Goal: Task Accomplishment & Management: Complete application form

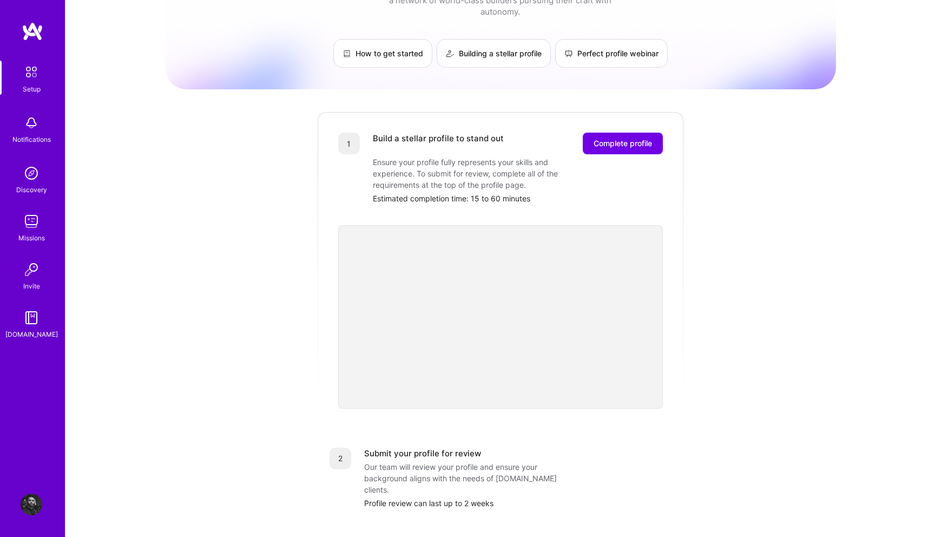
scroll to position [54, 0]
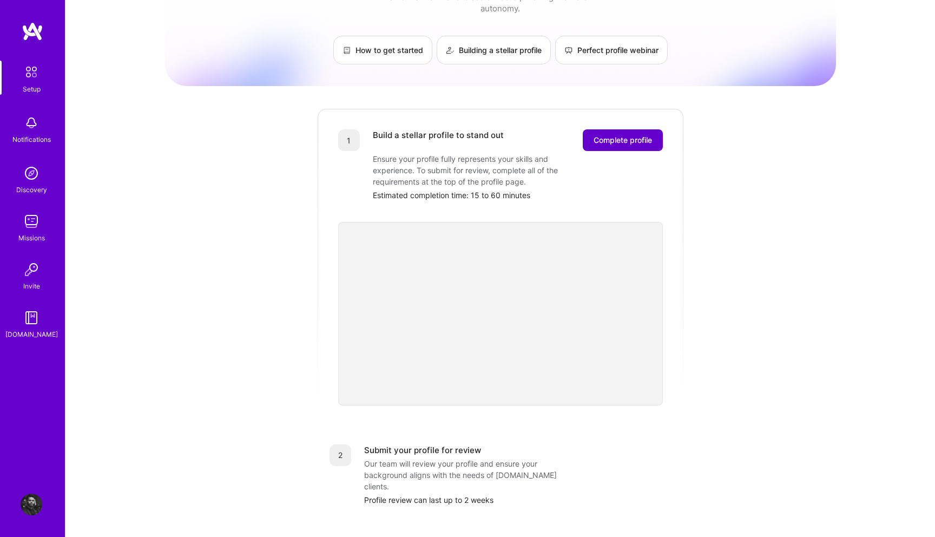
click at [642, 135] on span "Complete profile" at bounding box center [622, 140] width 58 height 11
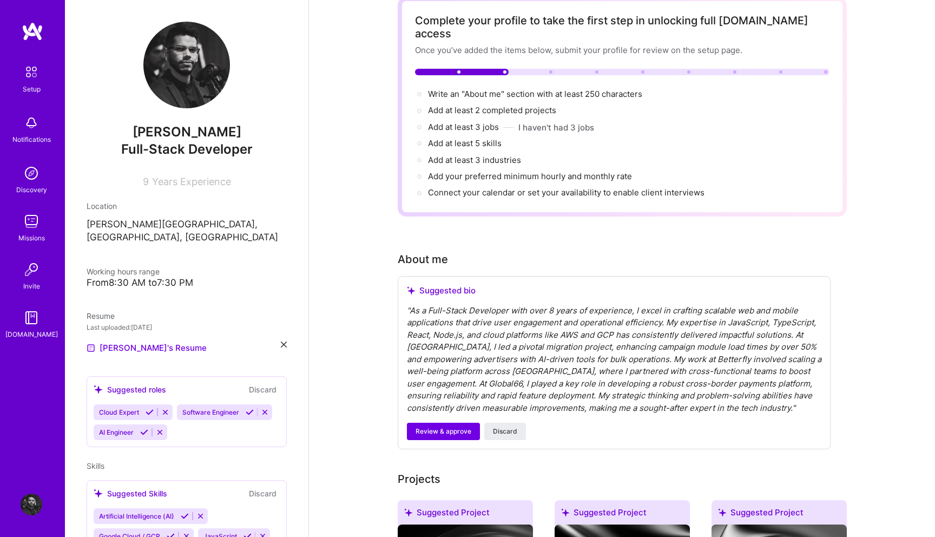
scroll to position [89, 0]
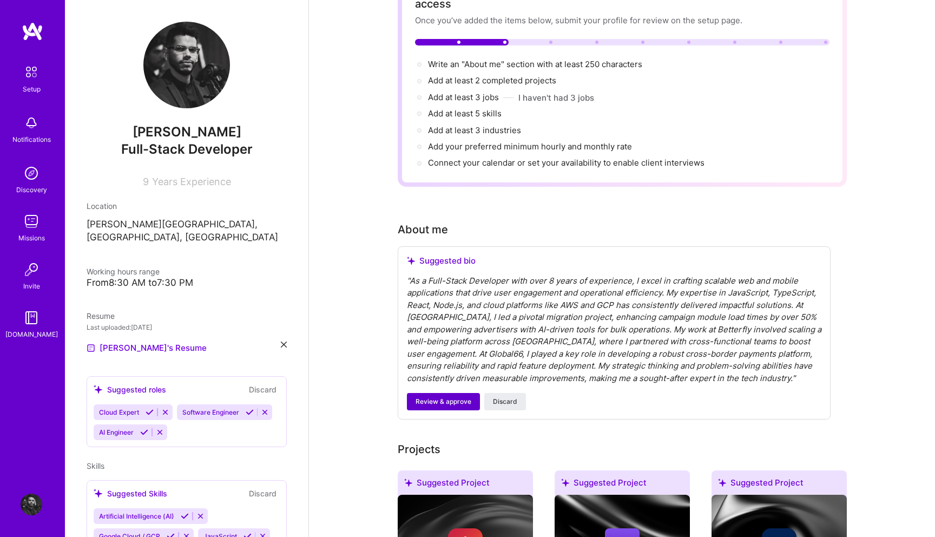
click at [444, 393] on button "Review & approve" at bounding box center [443, 401] width 73 height 17
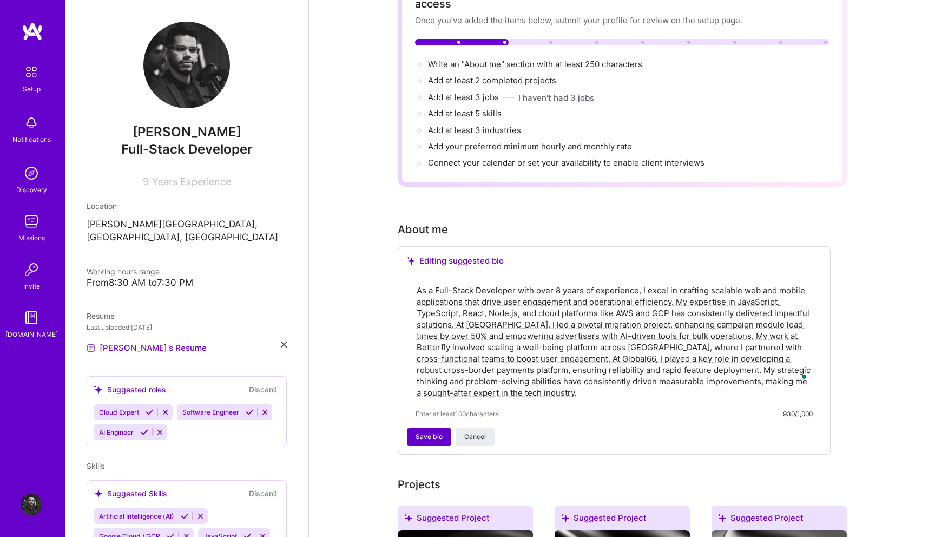
click at [444, 428] on button "Save bio" at bounding box center [429, 436] width 44 height 17
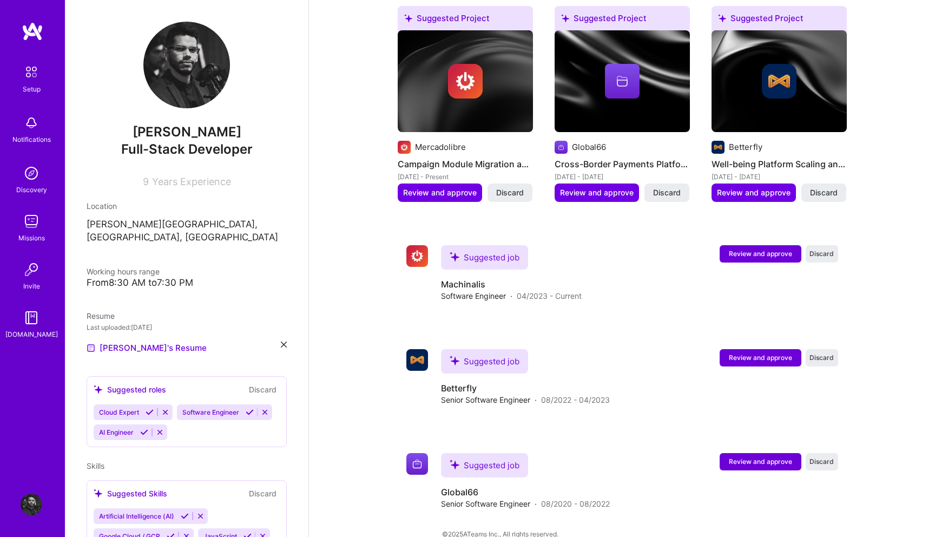
scroll to position [468, 0]
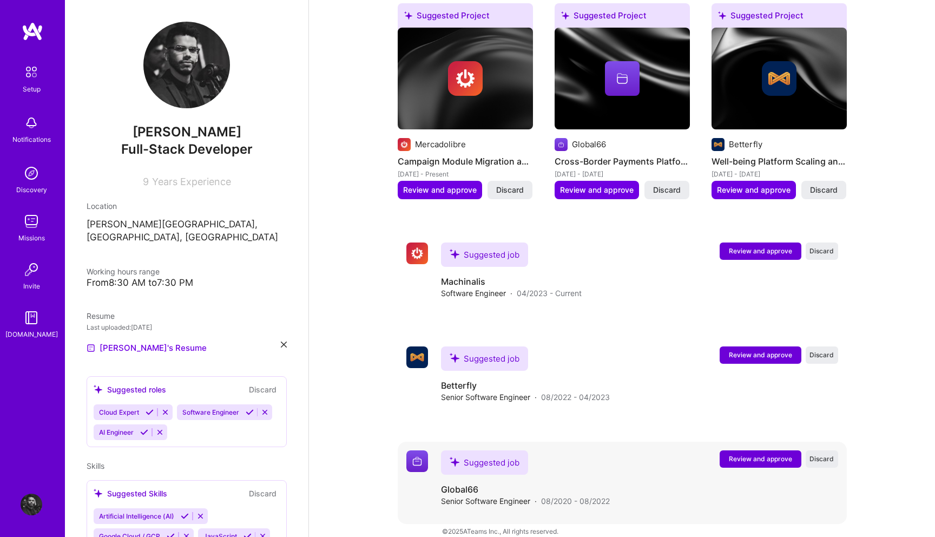
click at [750, 454] on span "Review and approve" at bounding box center [760, 458] width 63 height 9
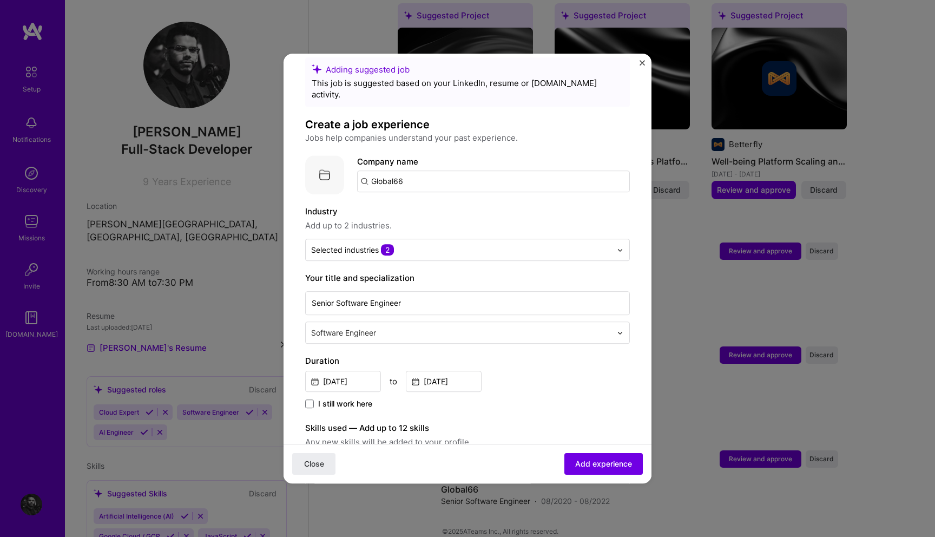
scroll to position [18, 0]
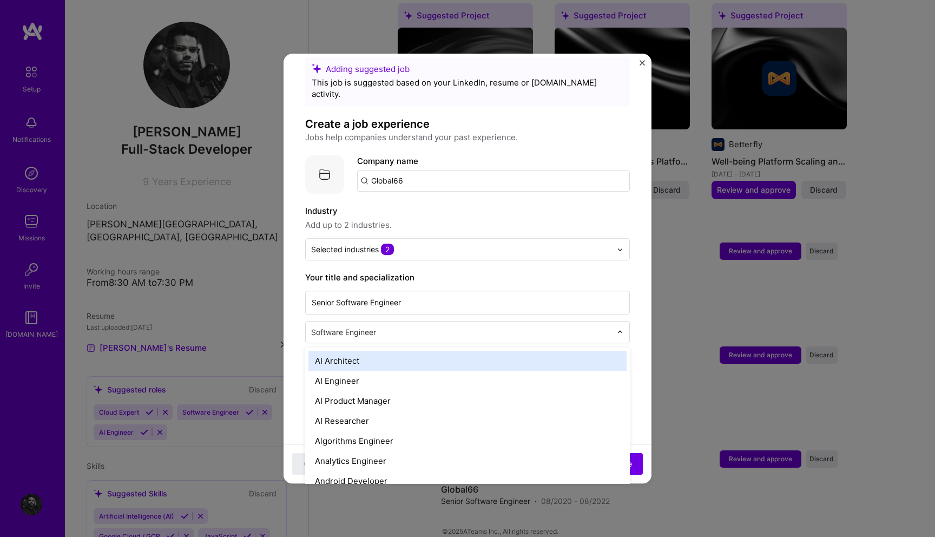
click at [574, 327] on div "Software Engineer" at bounding box center [461, 331] width 311 height 21
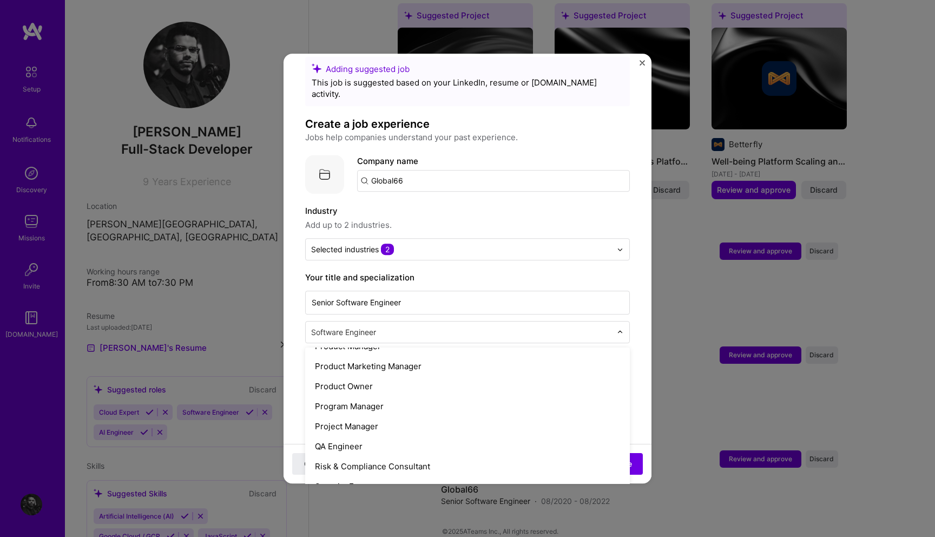
scroll to position [1020, 0]
click at [640, 316] on form "Adding suggested job This job is suggested based on your LinkedIn, resume or A.…" at bounding box center [467, 521] width 368 height 928
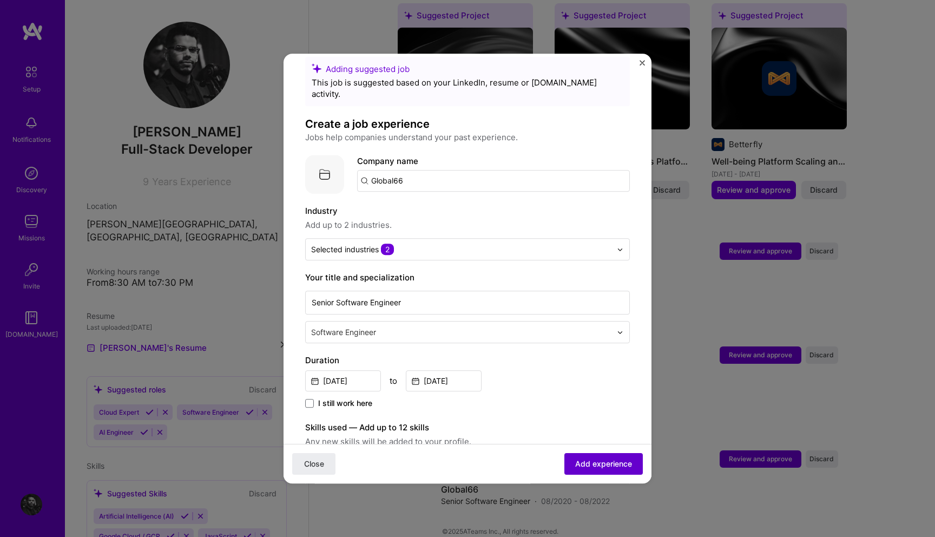
click at [591, 465] on span "Add experience" at bounding box center [603, 463] width 57 height 11
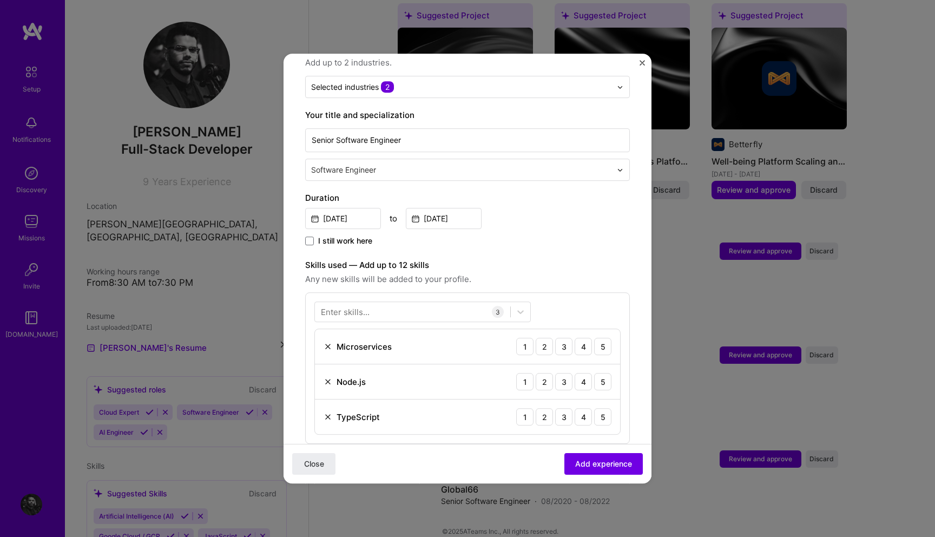
scroll to position [261, 0]
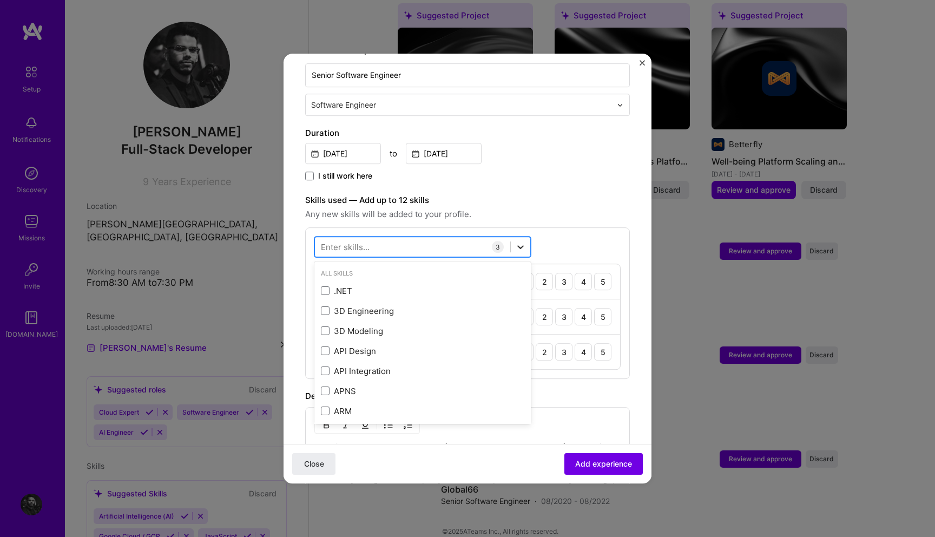
click at [515, 241] on icon at bounding box center [520, 246] width 11 height 11
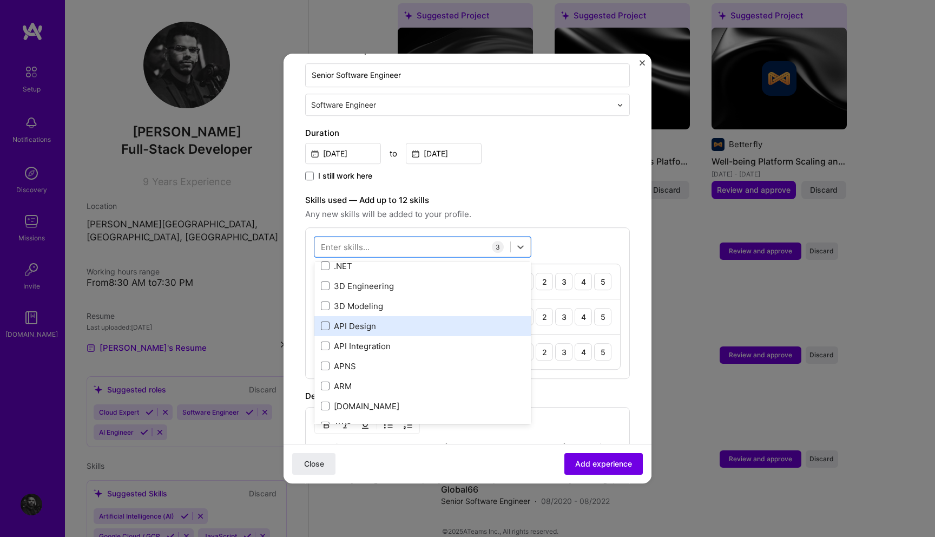
click at [324, 322] on span at bounding box center [325, 326] width 9 height 9
click at [0, 0] on input "checkbox" at bounding box center [0, 0] width 0 height 0
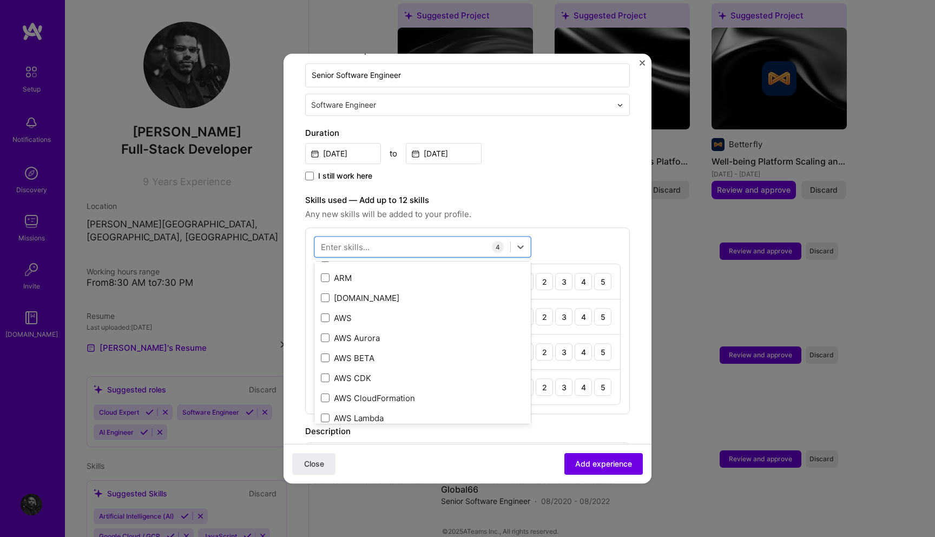
scroll to position [140, 0]
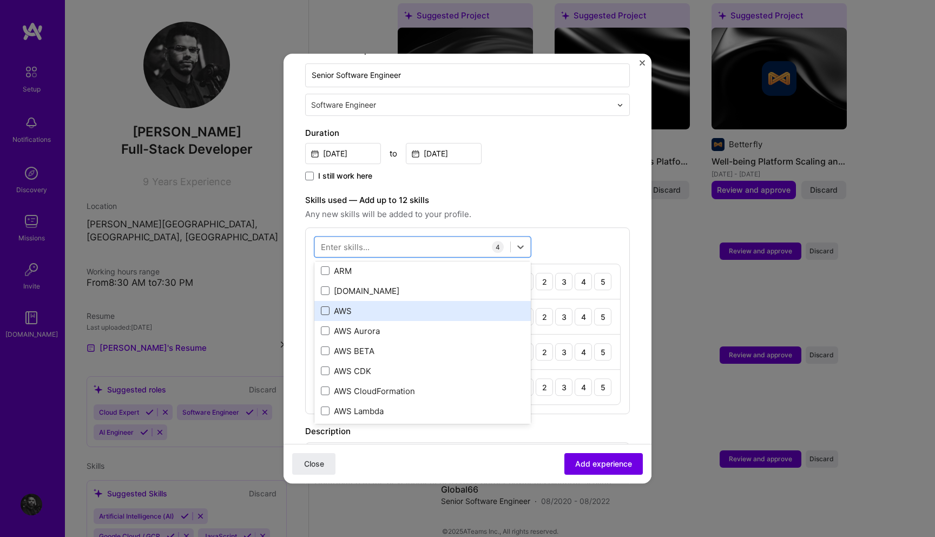
click at [322, 307] on span at bounding box center [325, 311] width 9 height 9
click at [0, 0] on input "checkbox" at bounding box center [0, 0] width 0 height 0
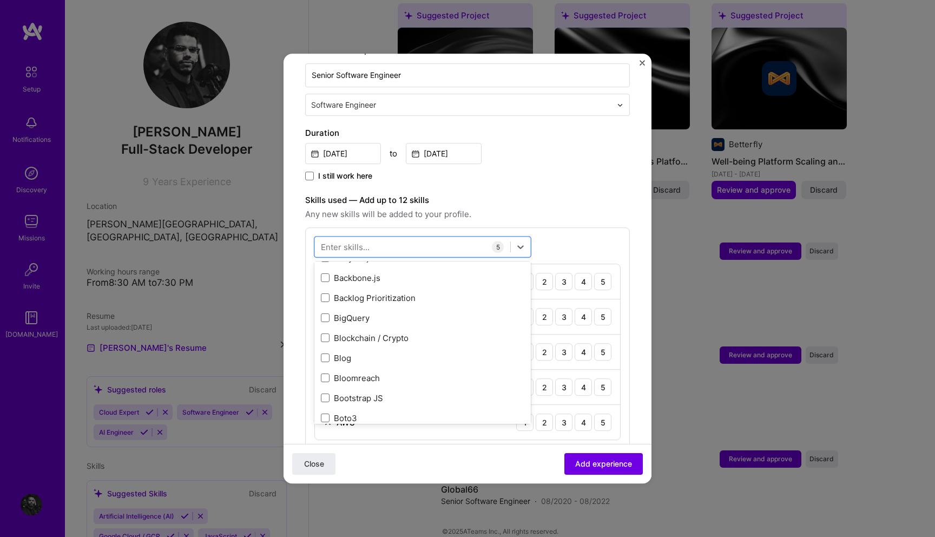
scroll to position [965, 0]
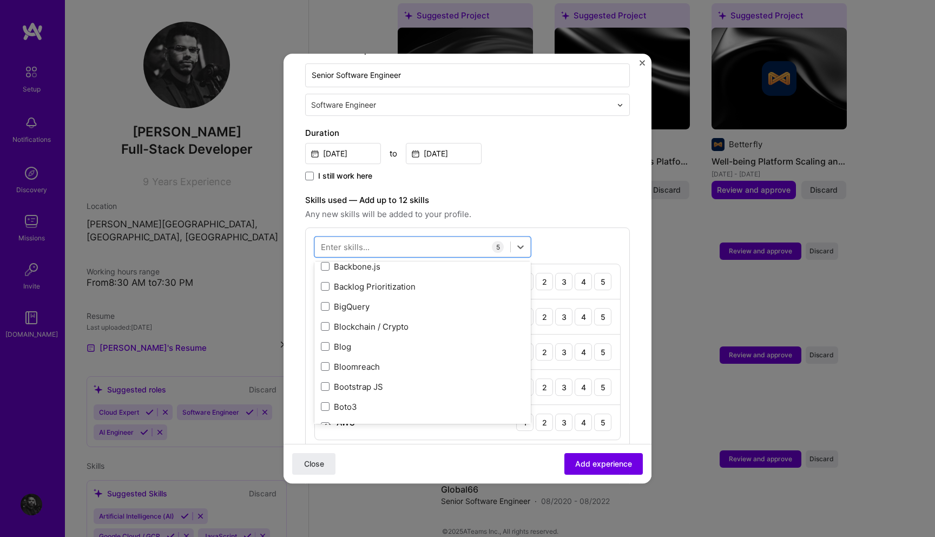
click at [587, 194] on label "Skills used — Add up to 12 skills" at bounding box center [467, 200] width 325 height 13
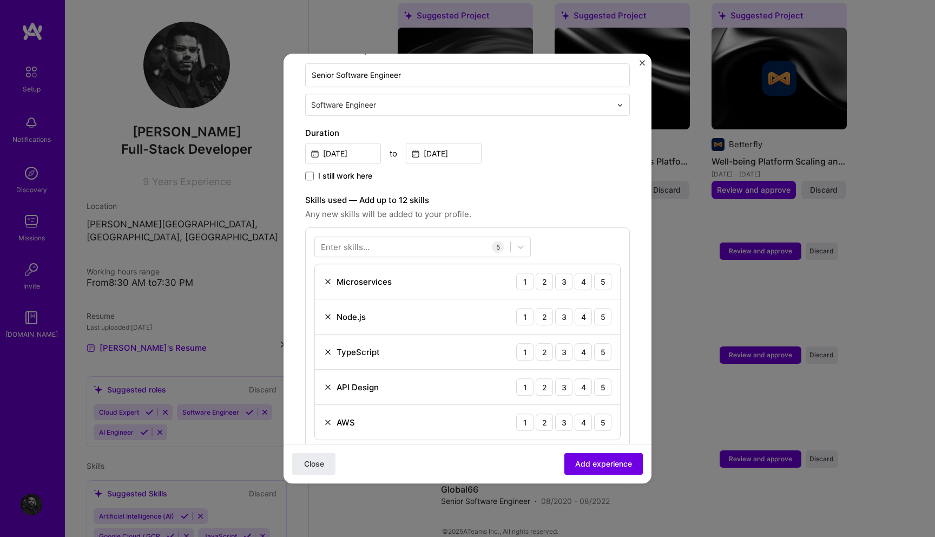
click at [642, 63] on img "Close" at bounding box center [641, 62] width 5 height 5
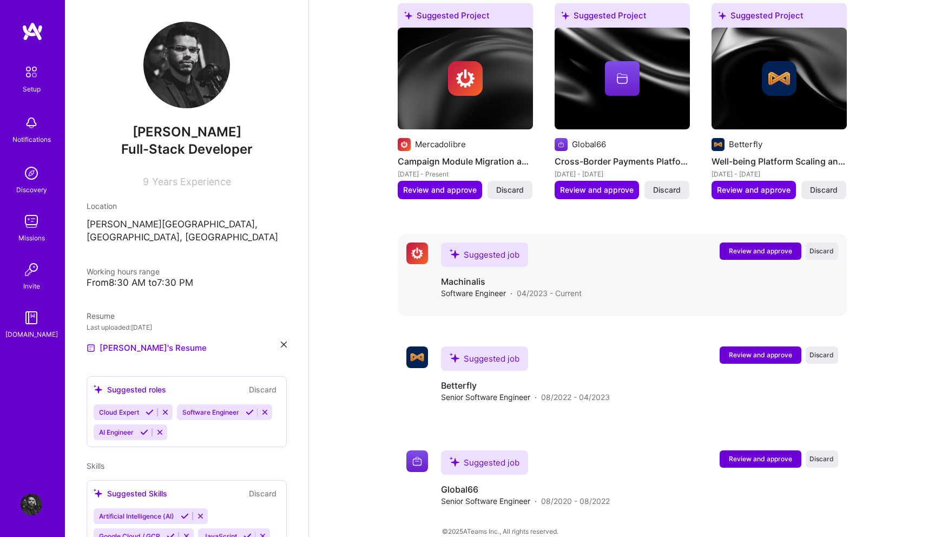
click at [777, 246] on span "Review and approve" at bounding box center [760, 250] width 63 height 9
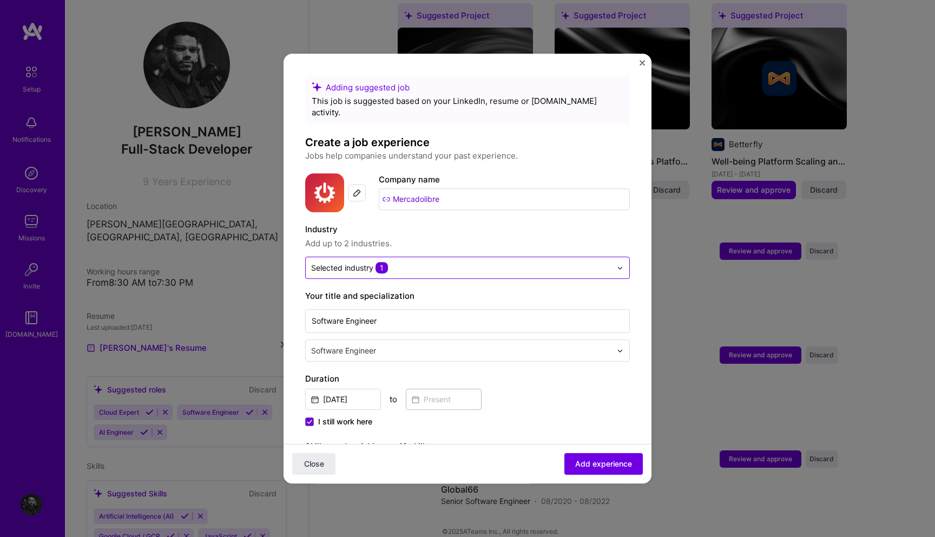
click at [391, 262] on input "text" at bounding box center [461, 267] width 300 height 11
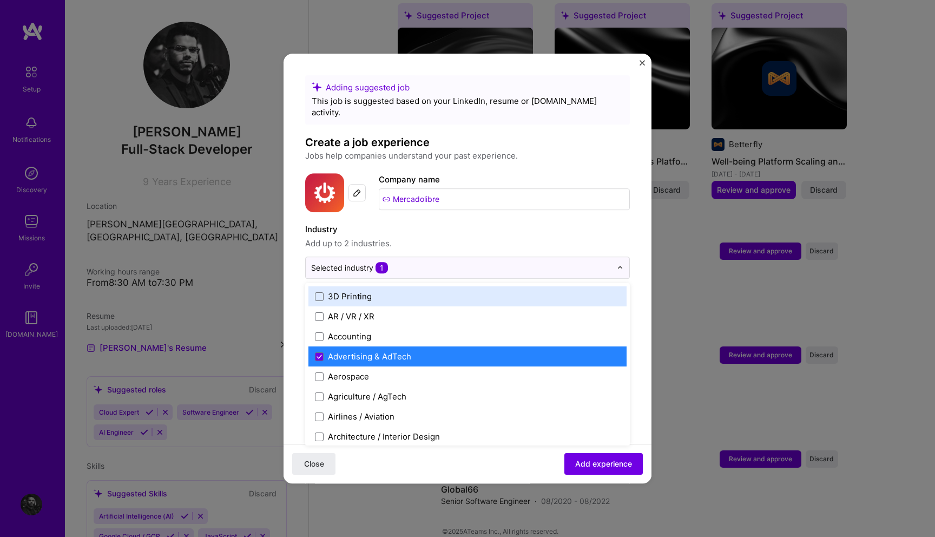
click at [420, 237] on span "Add up to 2 industries." at bounding box center [467, 243] width 325 height 13
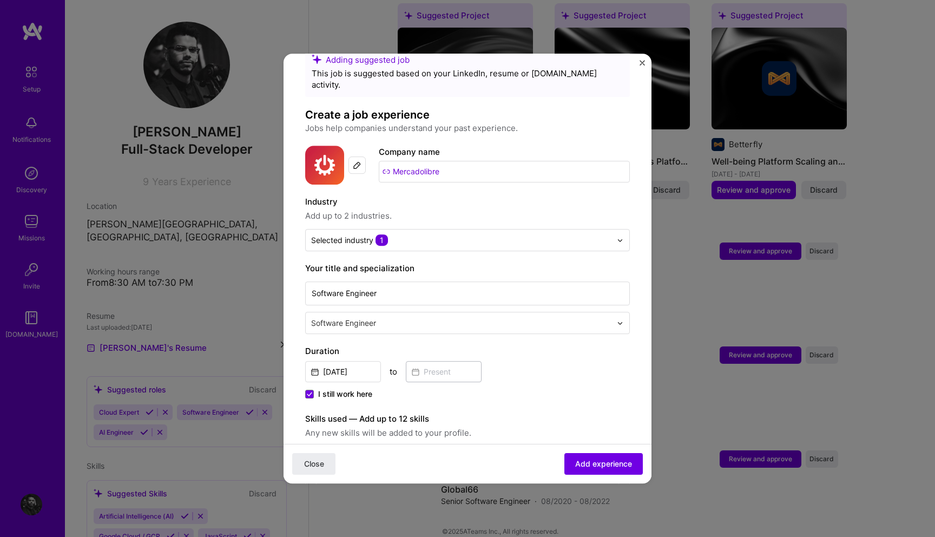
scroll to position [47, 0]
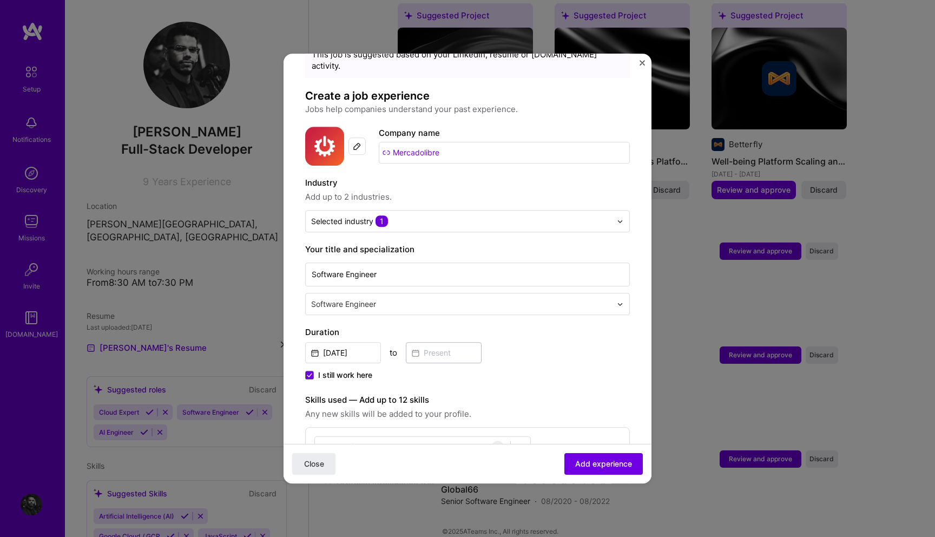
click at [414, 298] on input "text" at bounding box center [462, 303] width 302 height 11
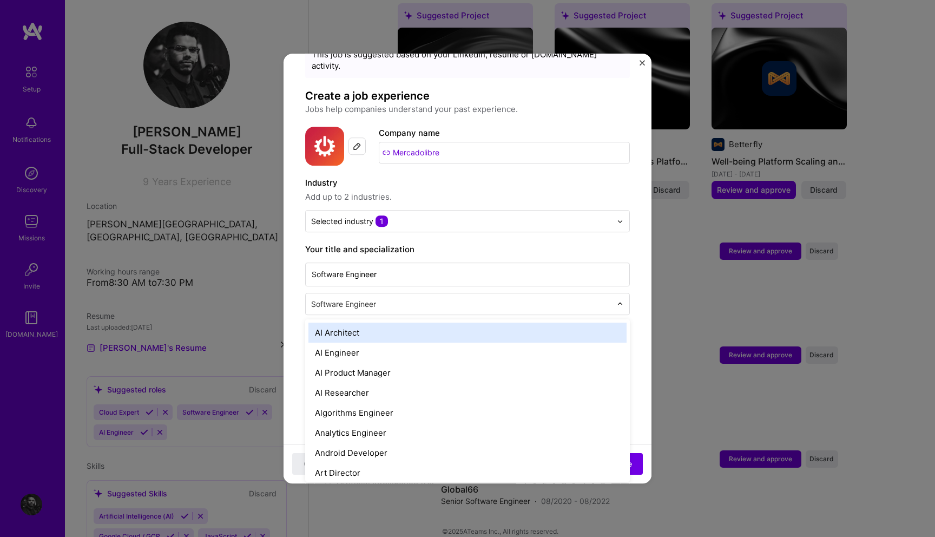
click at [414, 298] on input "text" at bounding box center [462, 303] width 302 height 11
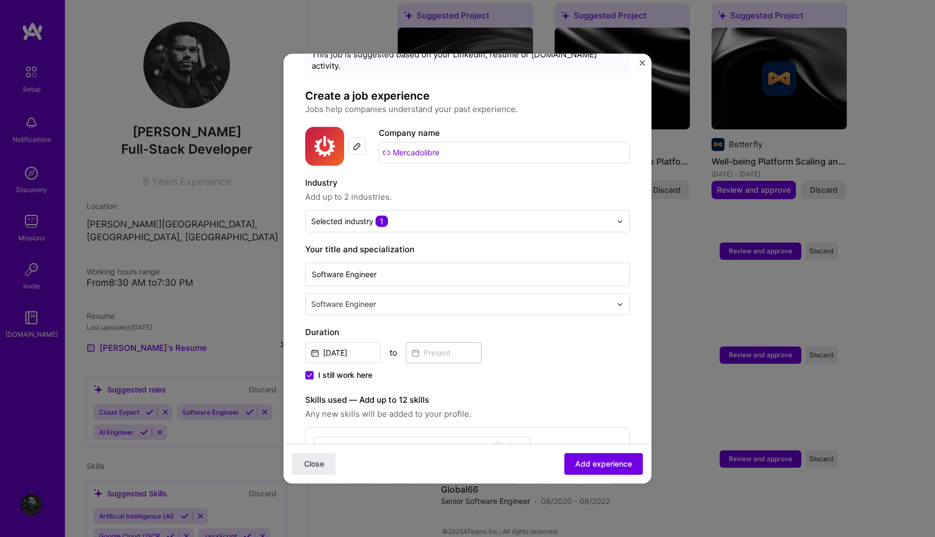
click at [482, 243] on label "Your title and specialization" at bounding box center [467, 249] width 325 height 13
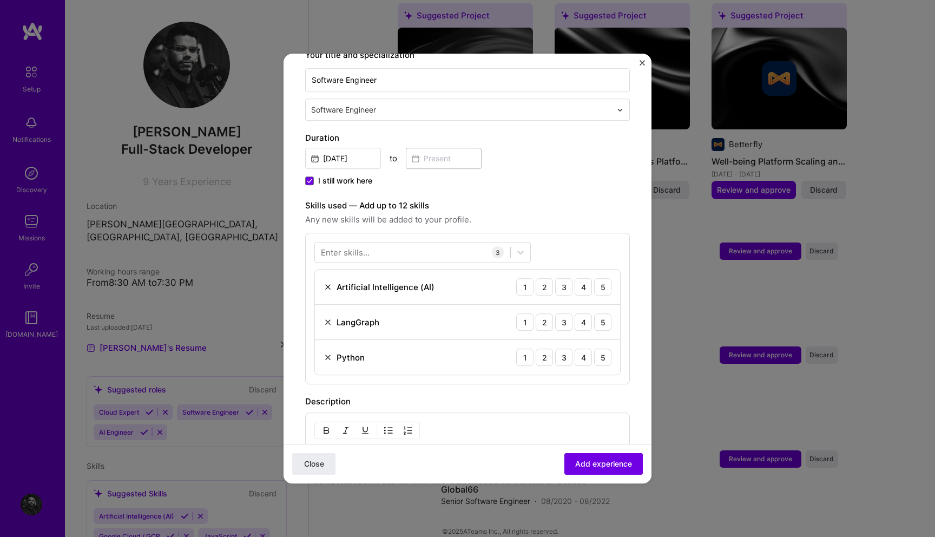
scroll to position [242, 0]
click at [519, 245] on icon at bounding box center [520, 250] width 11 height 11
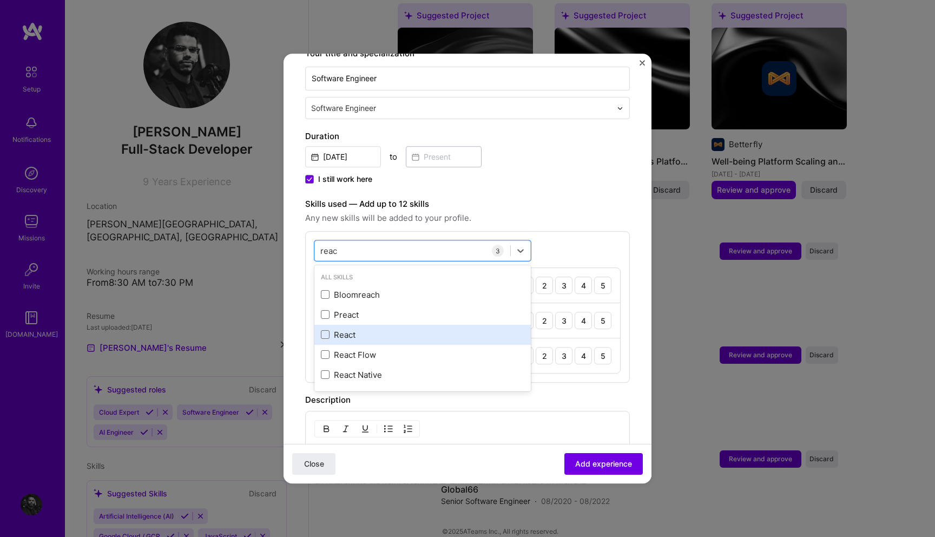
click at [340, 329] on div "React" at bounding box center [422, 334] width 203 height 11
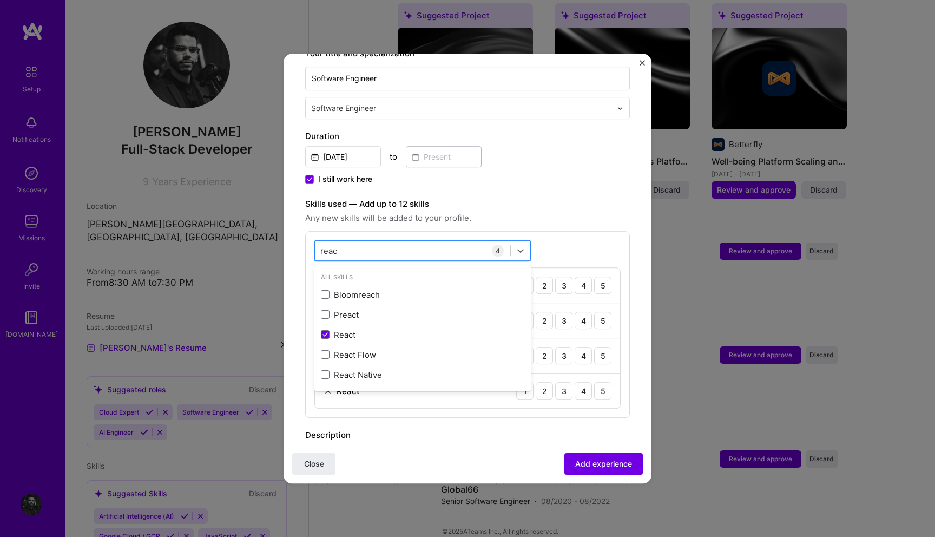
click at [378, 242] on div "reac reac" at bounding box center [412, 251] width 195 height 18
type input "r"
type input "pyt"
click at [577, 231] on div "option React, selected. option PyTorch focused, 0 of 2. 2 results available for…" at bounding box center [467, 324] width 325 height 187
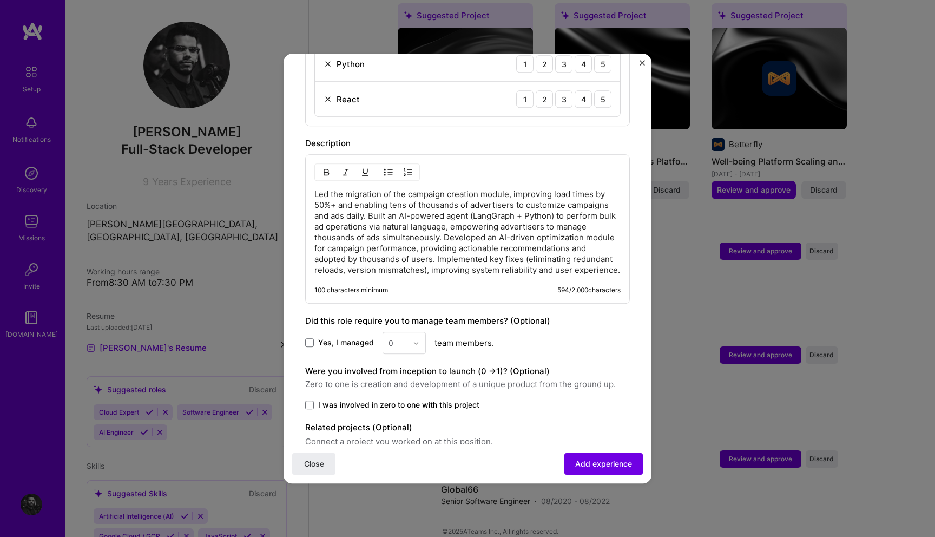
scroll to position [577, 0]
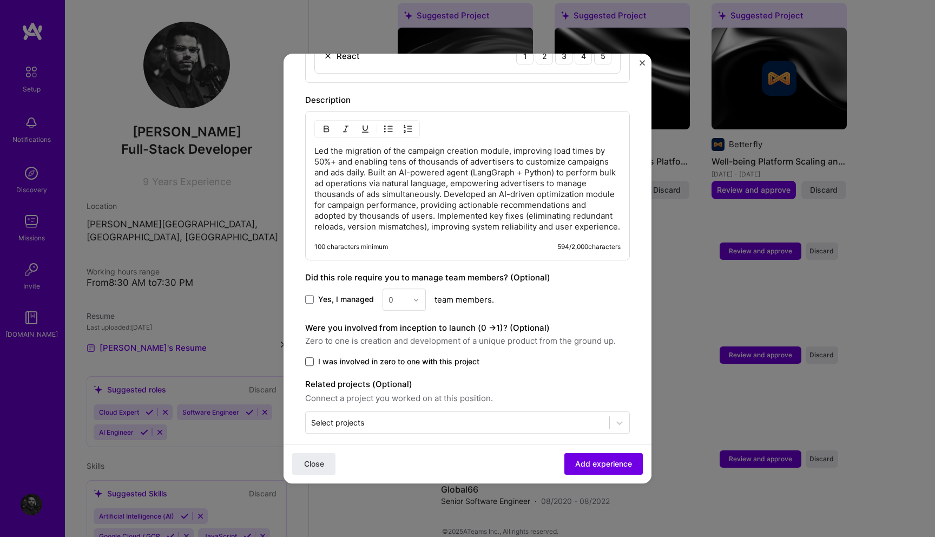
click at [311, 357] on span at bounding box center [309, 361] width 9 height 9
click at [0, 0] on input "I was involved in zero to one with this project" at bounding box center [0, 0] width 0 height 0
click at [580, 416] on input "text" at bounding box center [457, 421] width 293 height 11
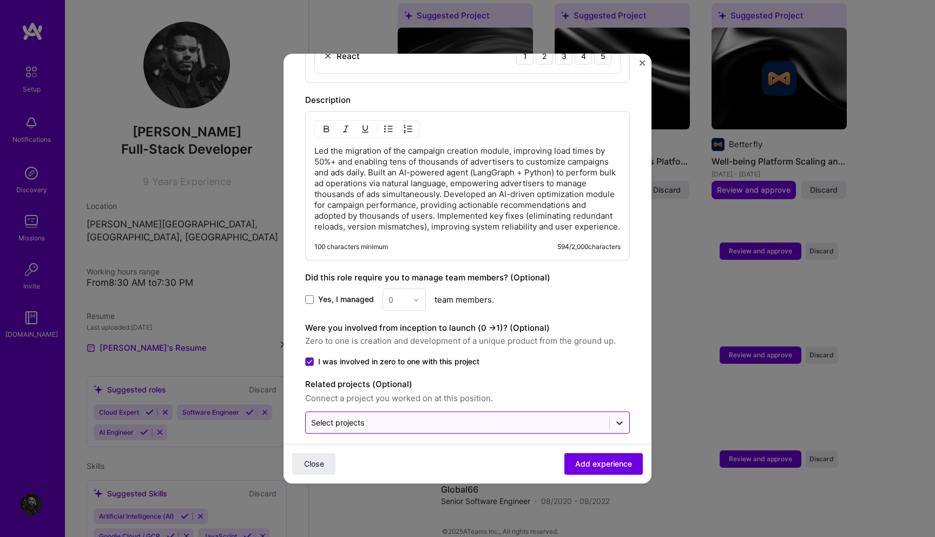
click at [617, 421] on icon at bounding box center [619, 423] width 6 height 4
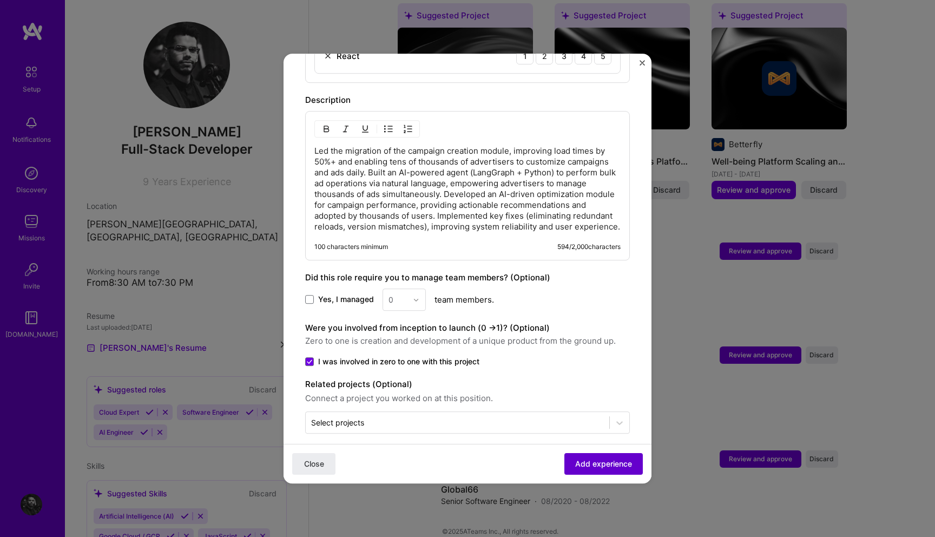
click at [607, 453] on button "Add experience" at bounding box center [603, 464] width 78 height 22
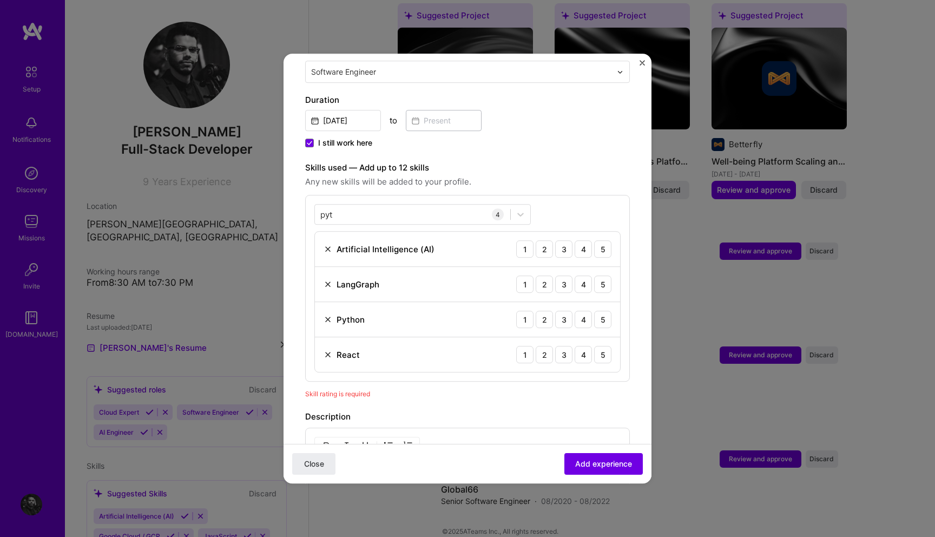
scroll to position [277, 0]
click at [565, 241] on div "3" at bounding box center [563, 249] width 17 height 17
click at [580, 276] on div "4" at bounding box center [582, 284] width 17 height 17
click at [581, 312] on div "4" at bounding box center [582, 320] width 17 height 17
click at [600, 347] on div "5" at bounding box center [602, 355] width 17 height 17
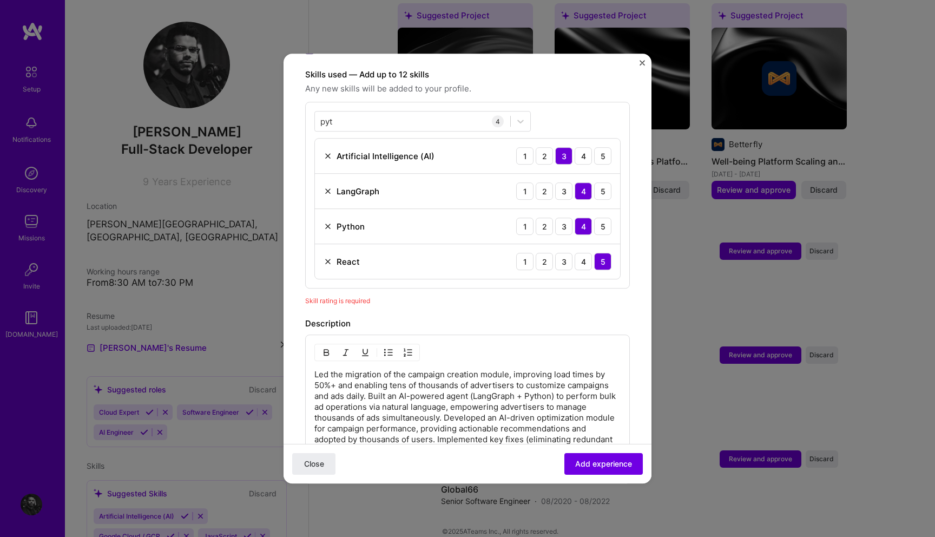
scroll to position [522, 0]
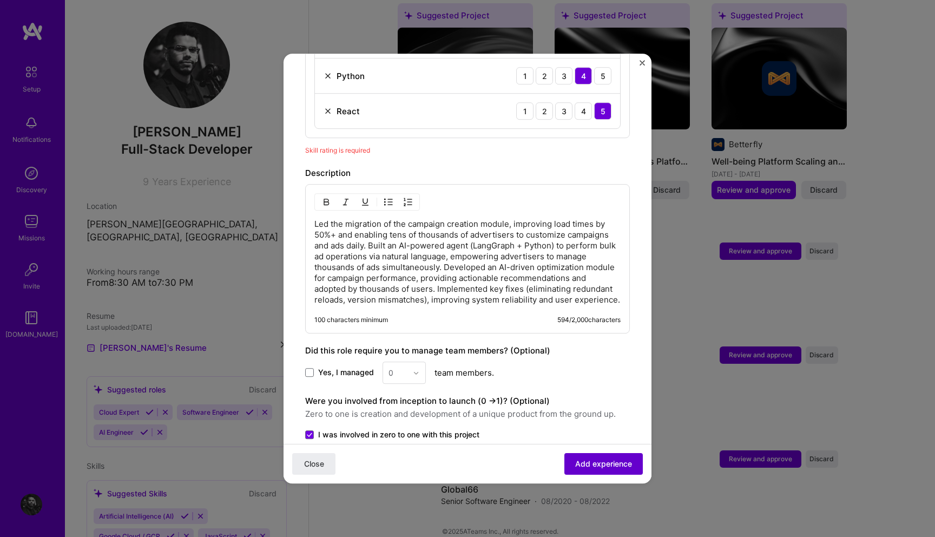
click at [592, 466] on span "Add experience" at bounding box center [603, 463] width 57 height 11
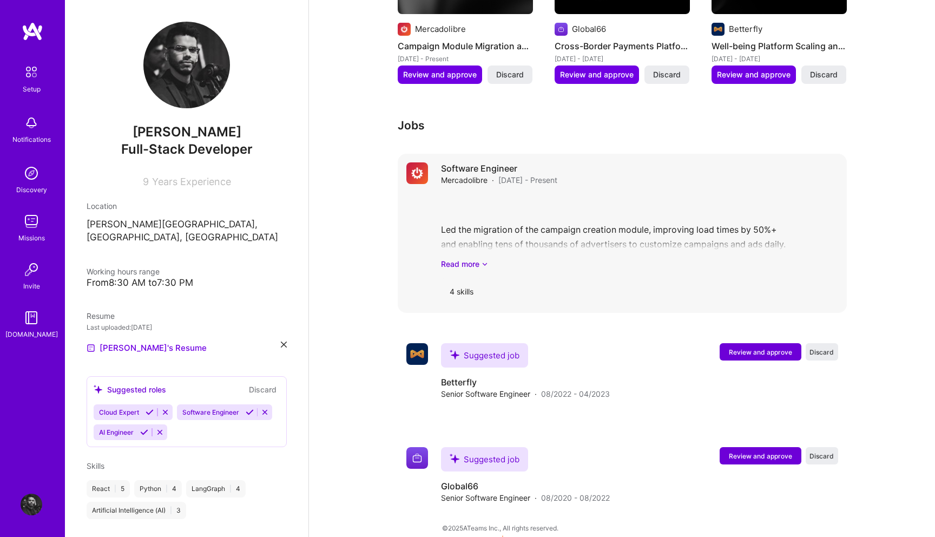
scroll to position [580, 0]
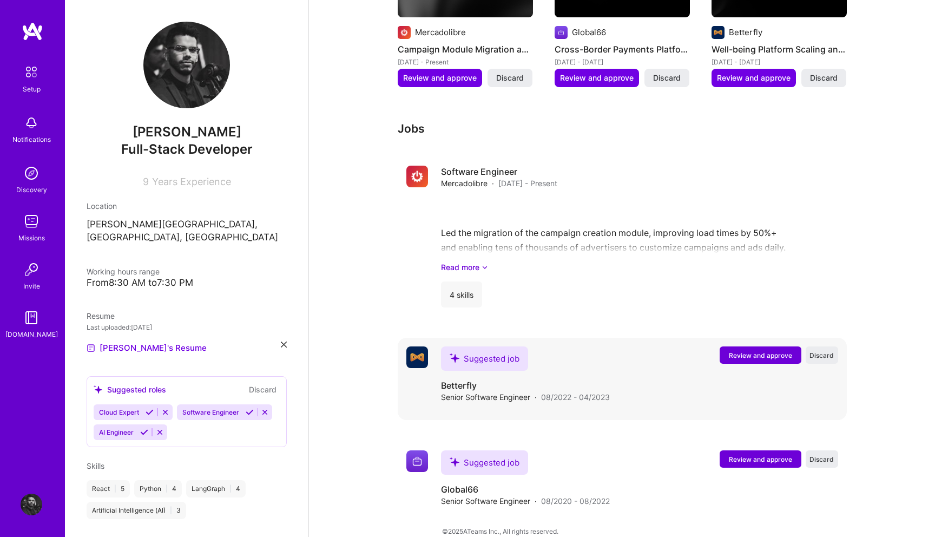
click at [732, 350] on span "Review and approve" at bounding box center [760, 354] width 63 height 9
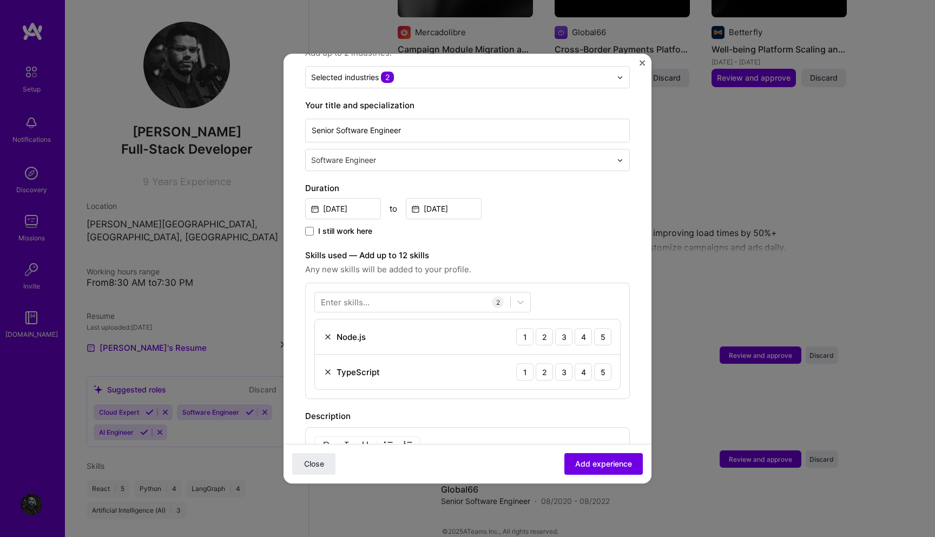
scroll to position [253, 0]
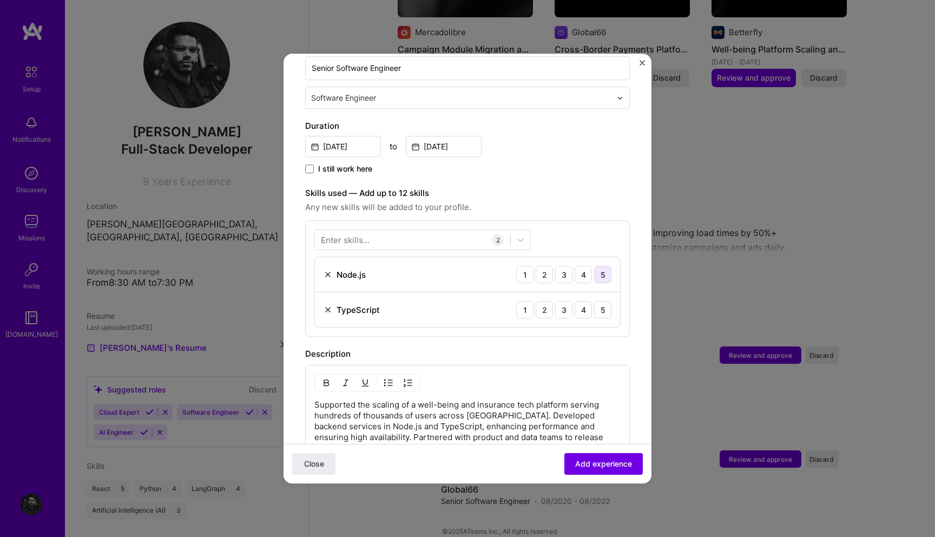
click at [601, 266] on div "5" at bounding box center [602, 274] width 17 height 17
click at [604, 301] on div "5" at bounding box center [602, 309] width 17 height 17
click at [392, 231] on div at bounding box center [412, 240] width 195 height 18
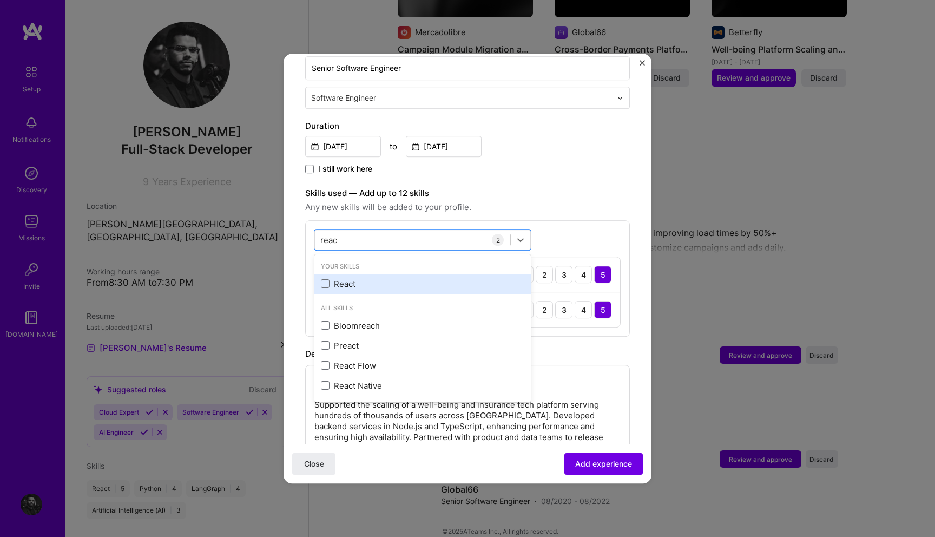
click at [337, 278] on div "React" at bounding box center [422, 283] width 203 height 11
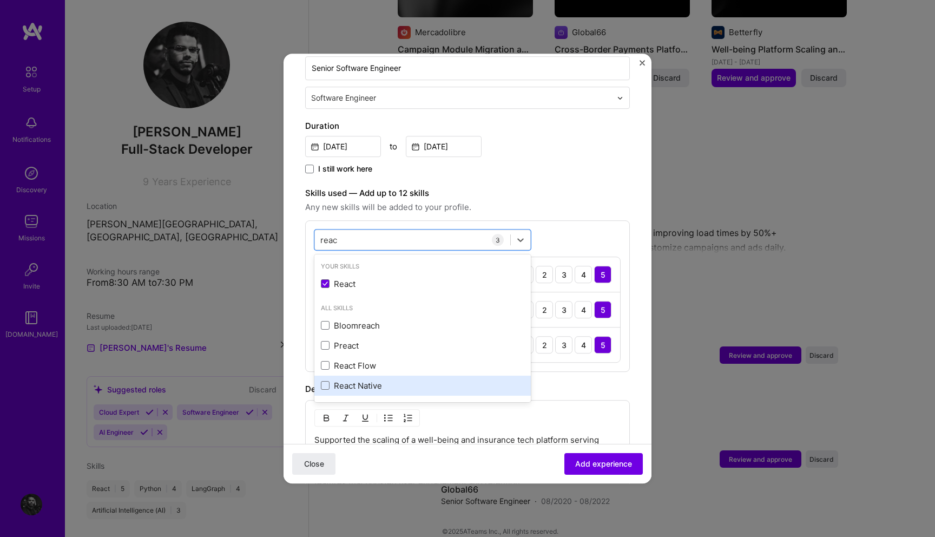
click at [366, 380] on div "React Native" at bounding box center [422, 385] width 203 height 11
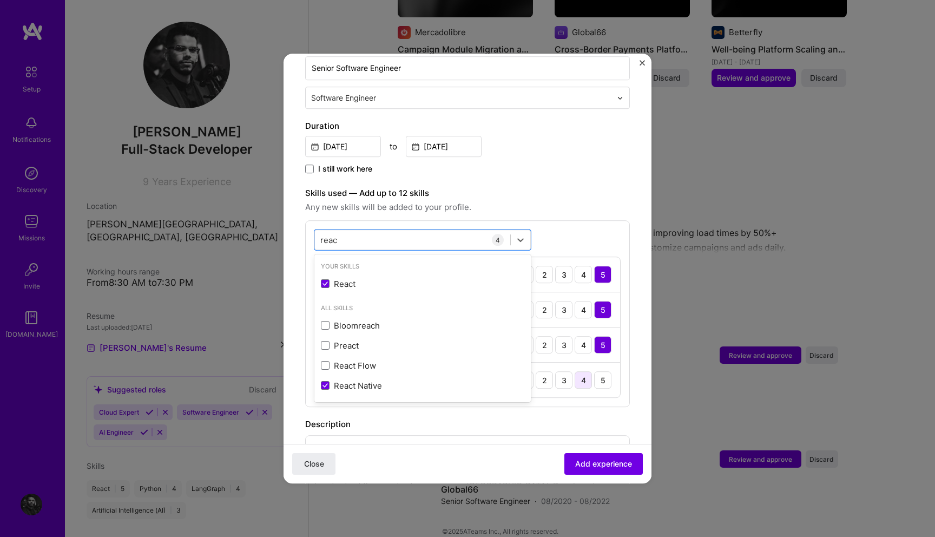
click at [587, 371] on div "4" at bounding box center [582, 379] width 17 height 17
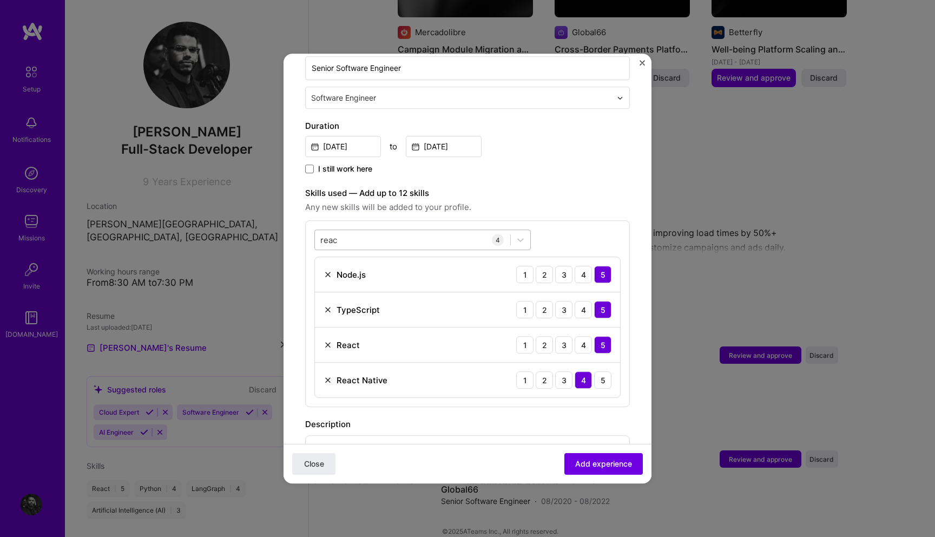
click at [392, 231] on div "reac reac" at bounding box center [412, 240] width 195 height 18
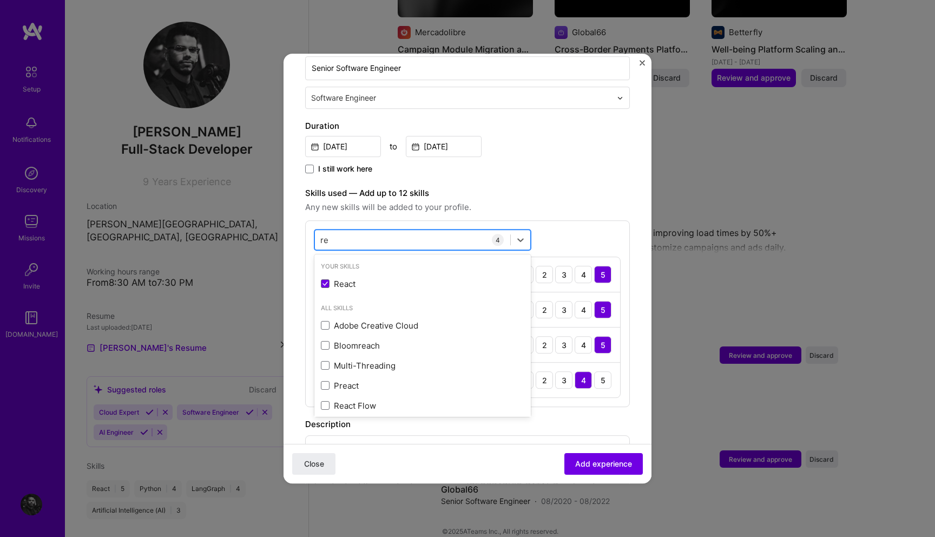
type input "r"
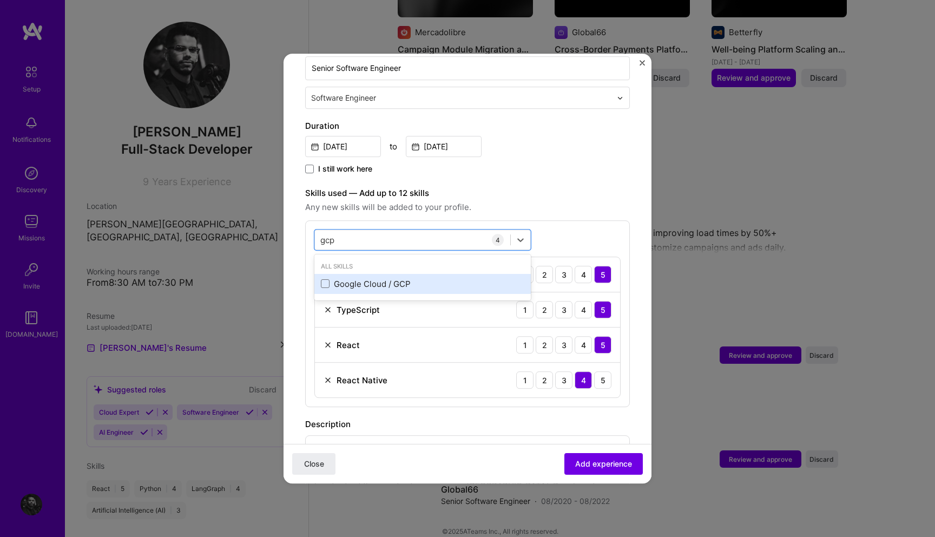
click at [376, 278] on div "Google Cloud / GCP" at bounding box center [422, 283] width 203 height 11
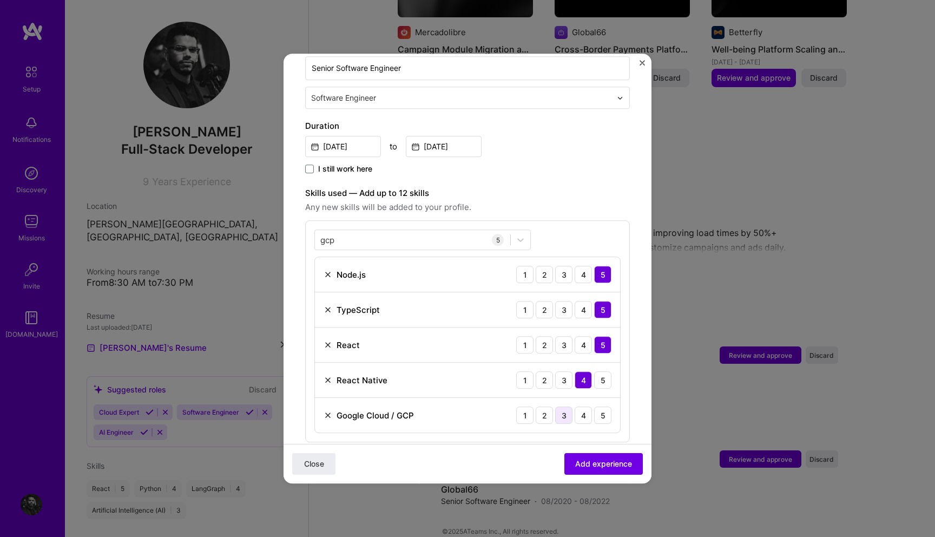
click at [567, 406] on div "3" at bounding box center [563, 414] width 17 height 17
click at [365, 231] on div "gcp gcp" at bounding box center [412, 240] width 195 height 18
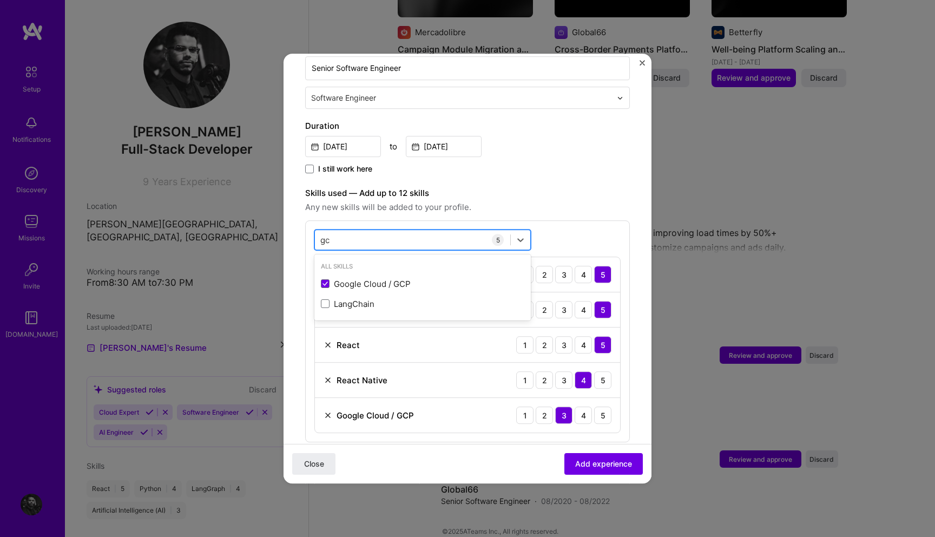
type input "g"
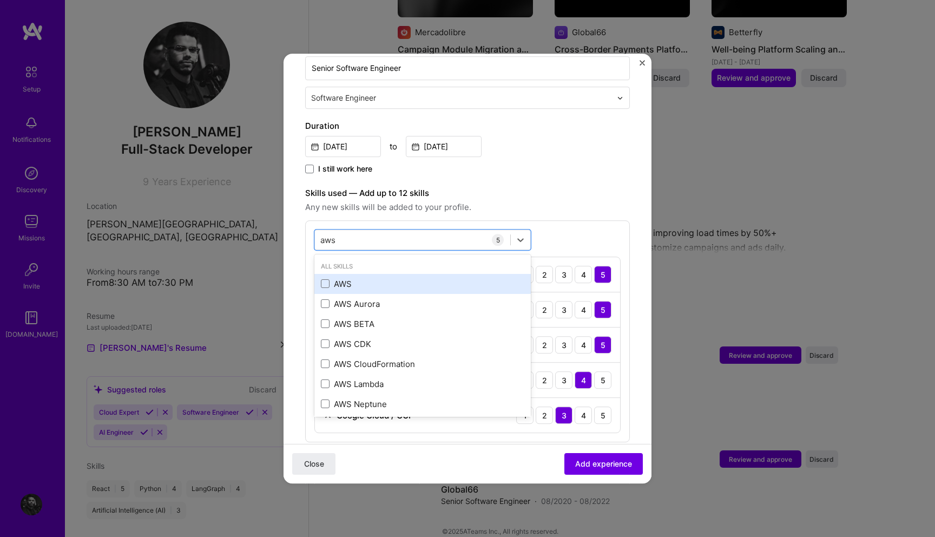
click at [343, 278] on div "AWS" at bounding box center [422, 283] width 203 height 11
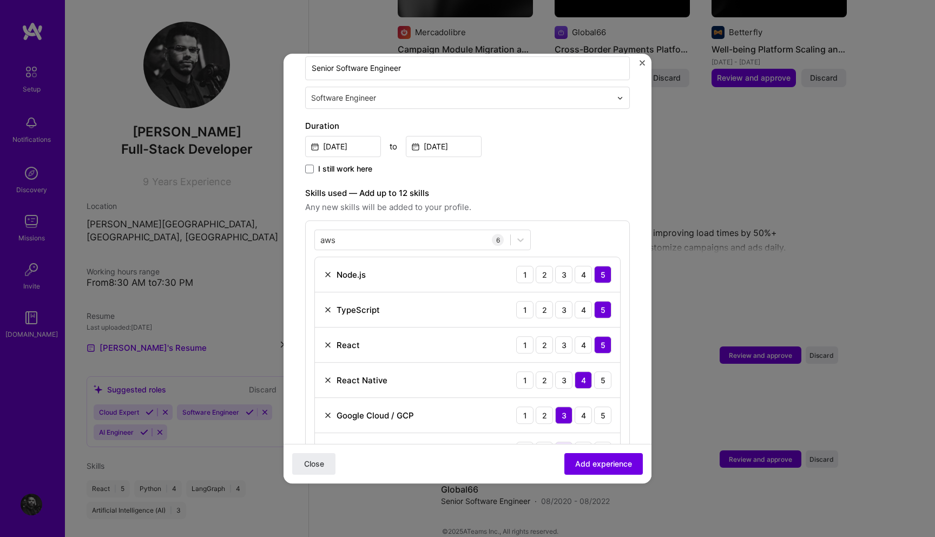
click at [565, 441] on div "3" at bounding box center [563, 449] width 17 height 17
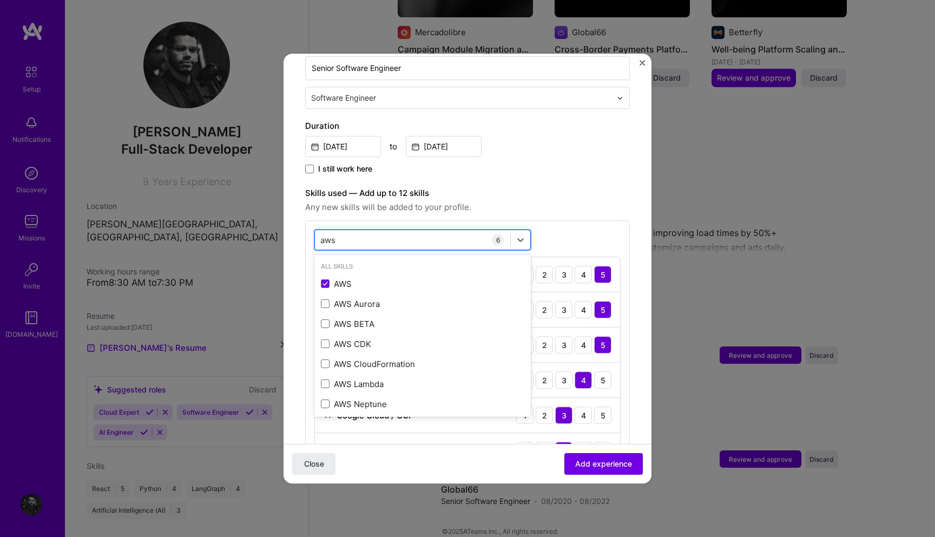
click at [389, 232] on div "aws aws" at bounding box center [412, 240] width 195 height 18
type input "a"
type input "c"
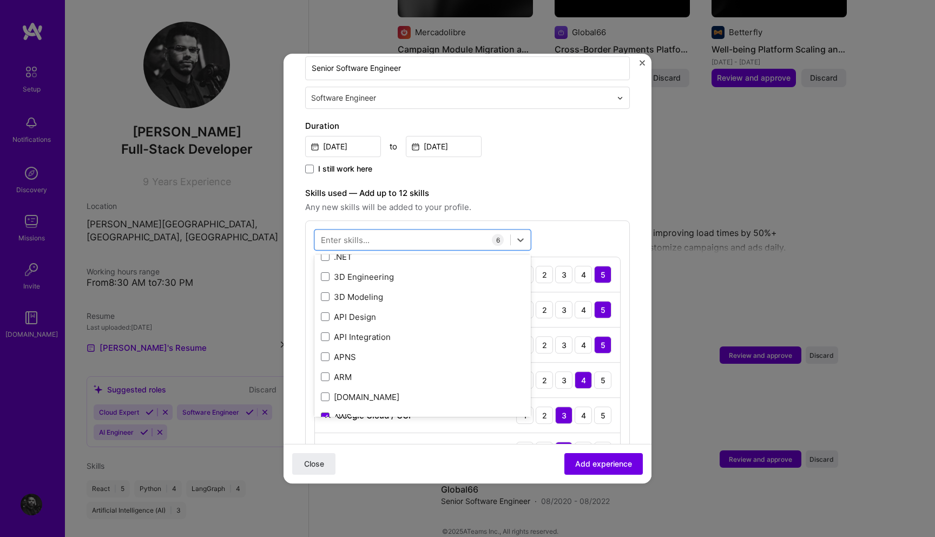
scroll to position [142, 0]
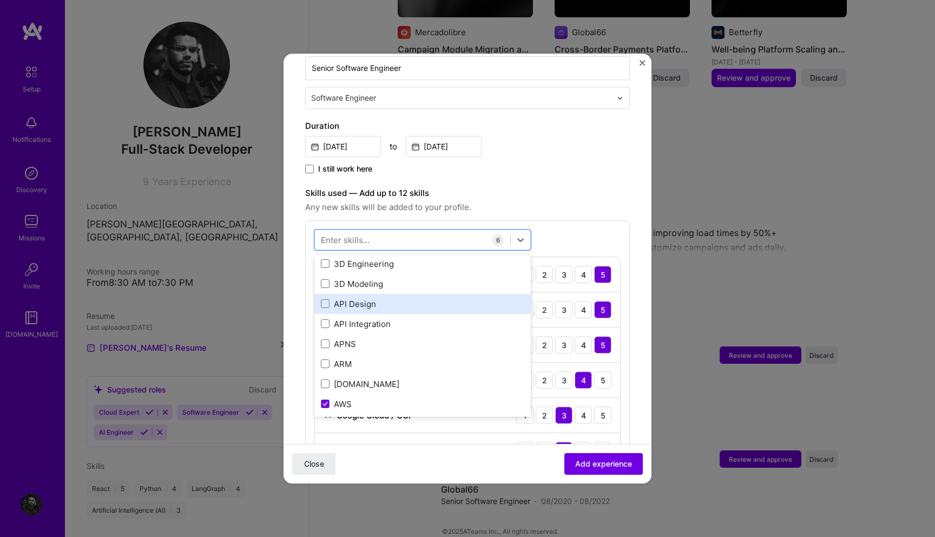
click at [355, 298] on div "API Design" at bounding box center [422, 303] width 203 height 11
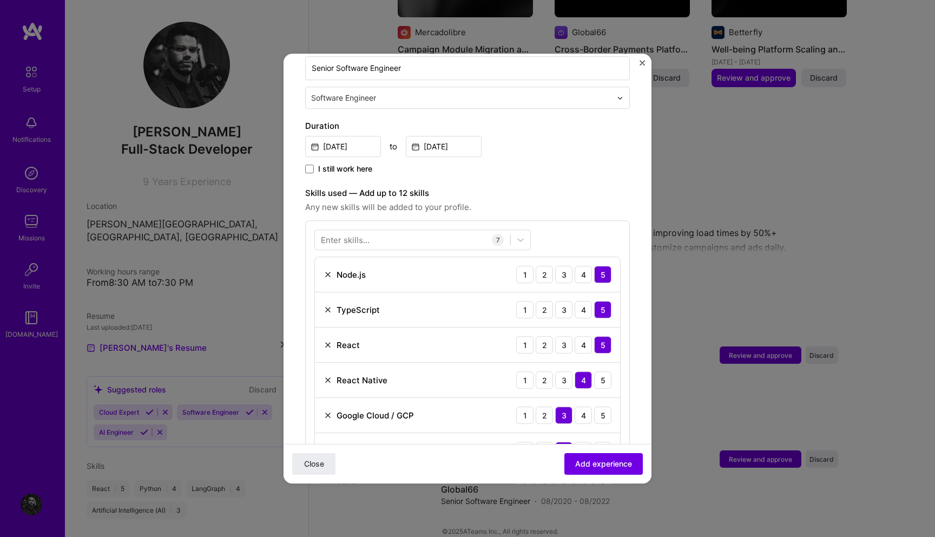
click at [570, 224] on div "Enter skills... 7 Node.js 1 2 3 4 5 TypeScript 1 2 3 4 5 React 1 2 3 4 5 React …" at bounding box center [467, 366] width 325 height 292
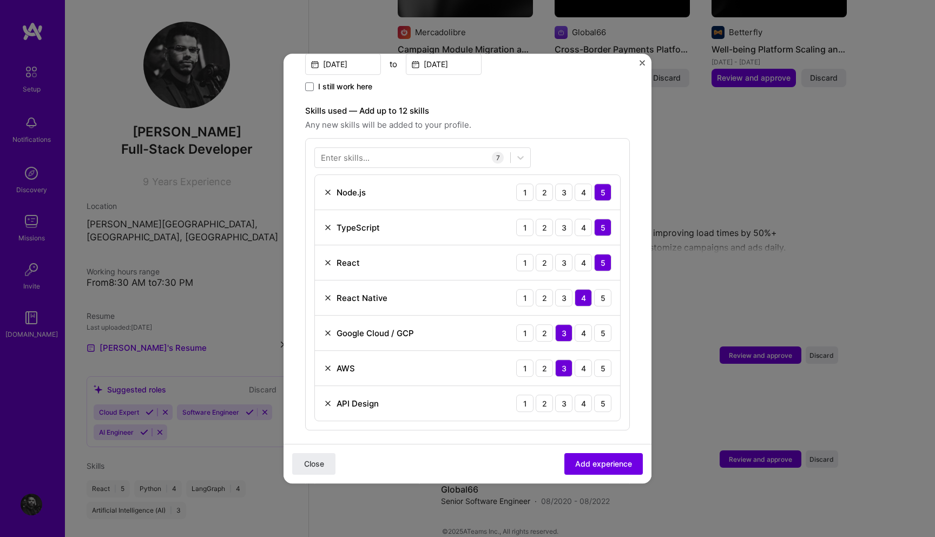
scroll to position [343, 0]
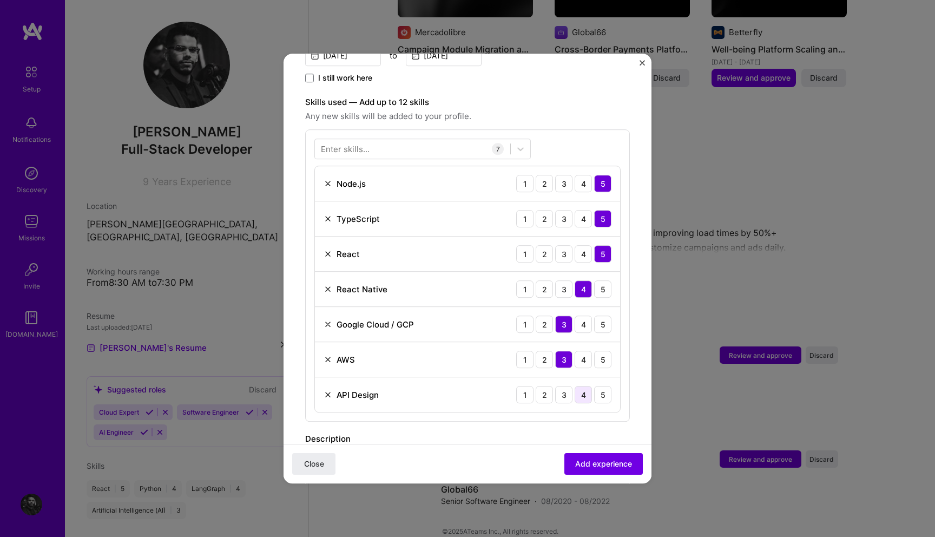
click at [586, 386] on div "4" at bounding box center [582, 394] width 17 height 17
click at [614, 461] on span "Add experience" at bounding box center [603, 463] width 57 height 11
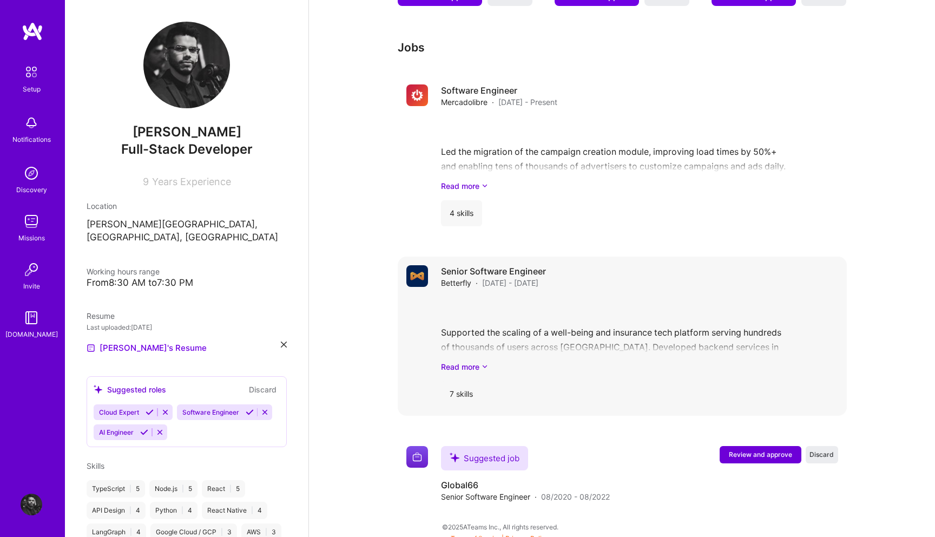
scroll to position [640, 0]
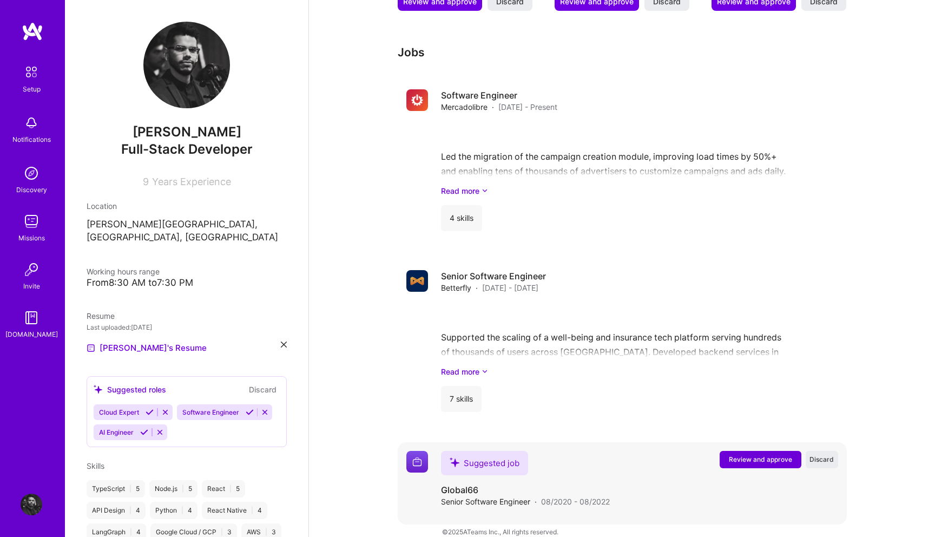
click at [740, 454] on span "Review and approve" at bounding box center [760, 458] width 63 height 9
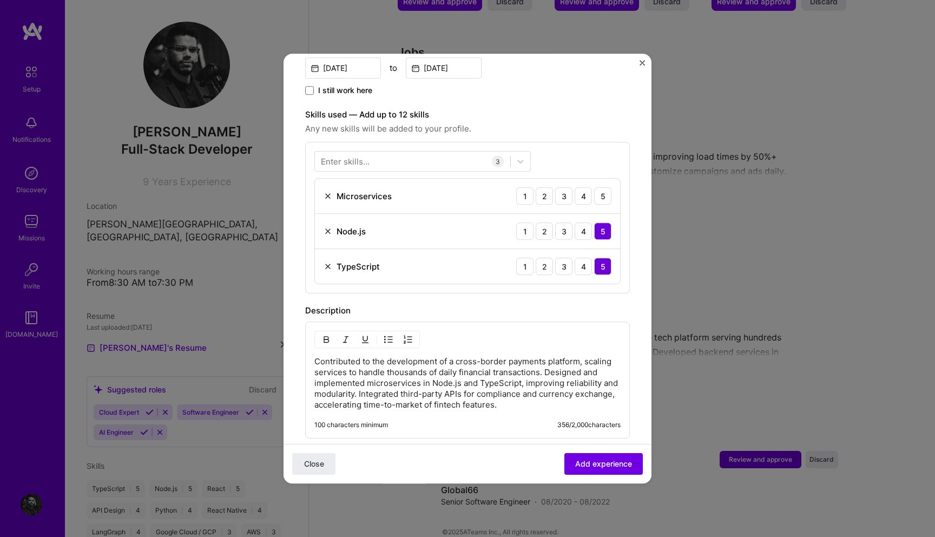
scroll to position [332, 0]
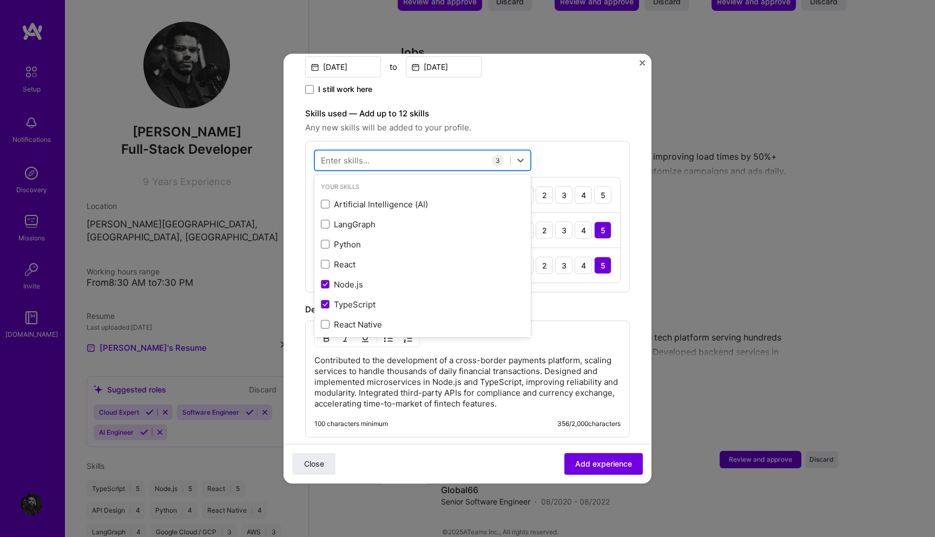
click at [426, 151] on div at bounding box center [412, 160] width 195 height 18
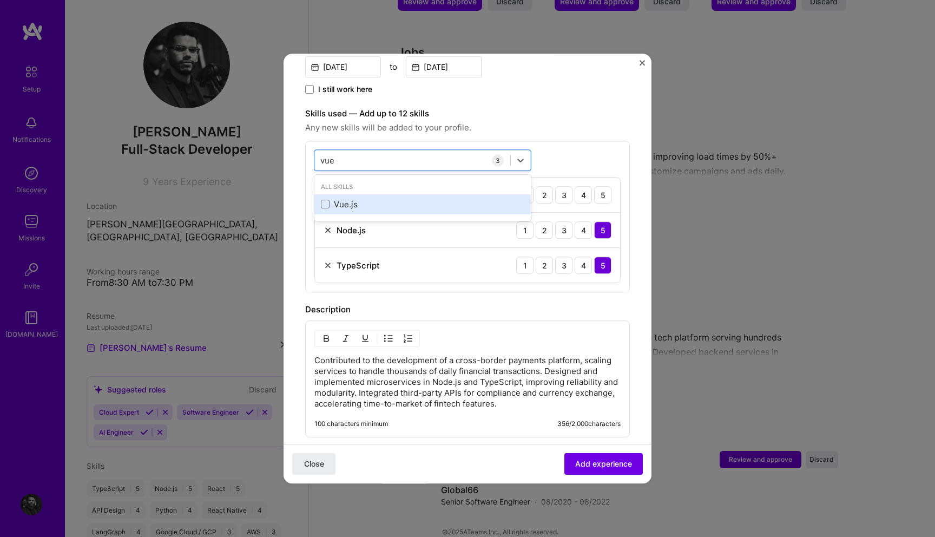
click at [350, 199] on div "Vue.js" at bounding box center [422, 204] width 203 height 11
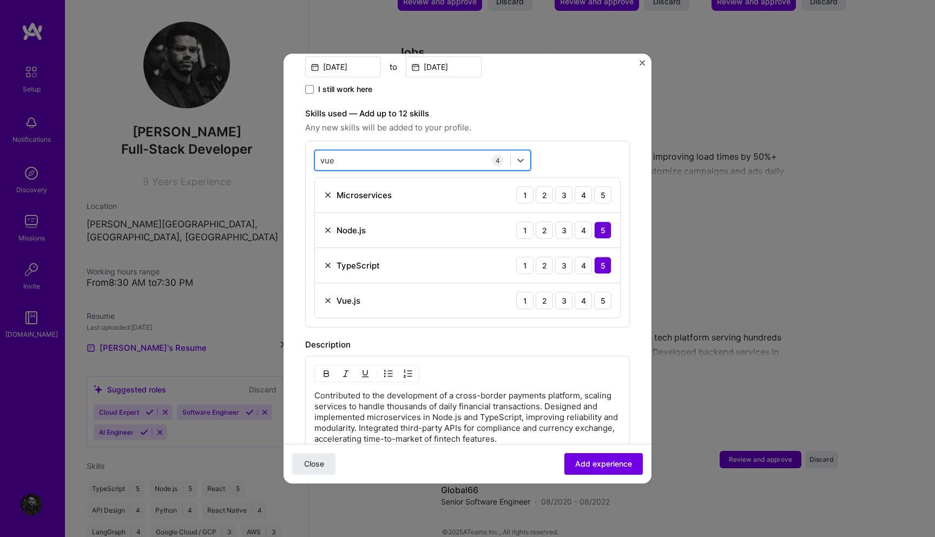
click at [350, 151] on div "vue vue" at bounding box center [412, 160] width 195 height 18
type input "v"
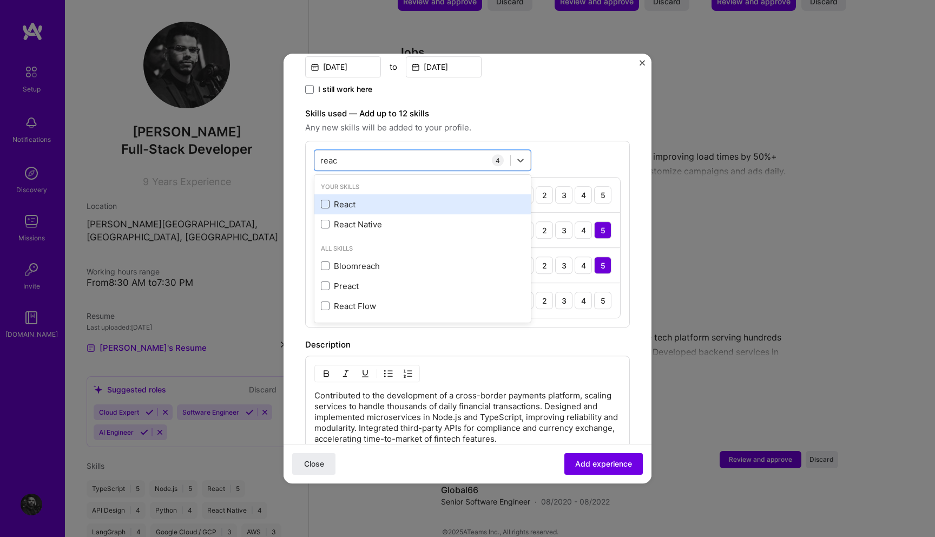
click at [321, 200] on span at bounding box center [325, 204] width 9 height 9
click at [0, 0] on input "checkbox" at bounding box center [0, 0] width 0 height 0
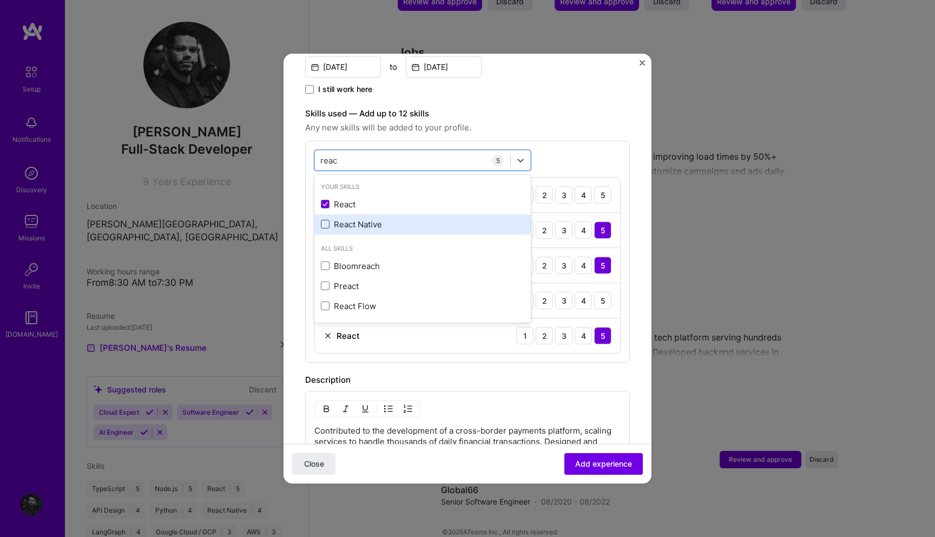
click at [329, 220] on span at bounding box center [325, 224] width 9 height 9
click at [0, 0] on input "checkbox" at bounding box center [0, 0] width 0 height 0
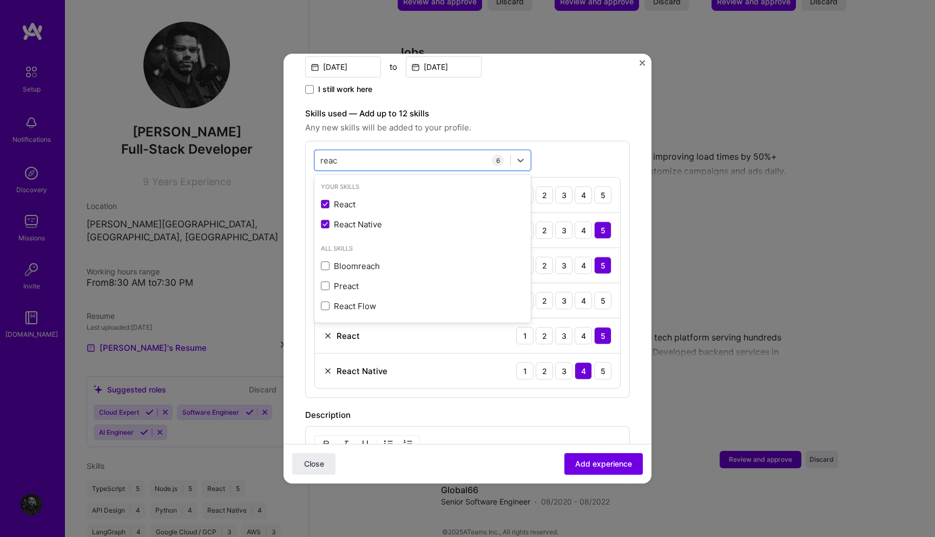
type input "reac"
click at [581, 142] on div "option React Native, selected. option React selected, 0 of 2. 5 results availab…" at bounding box center [467, 269] width 325 height 257
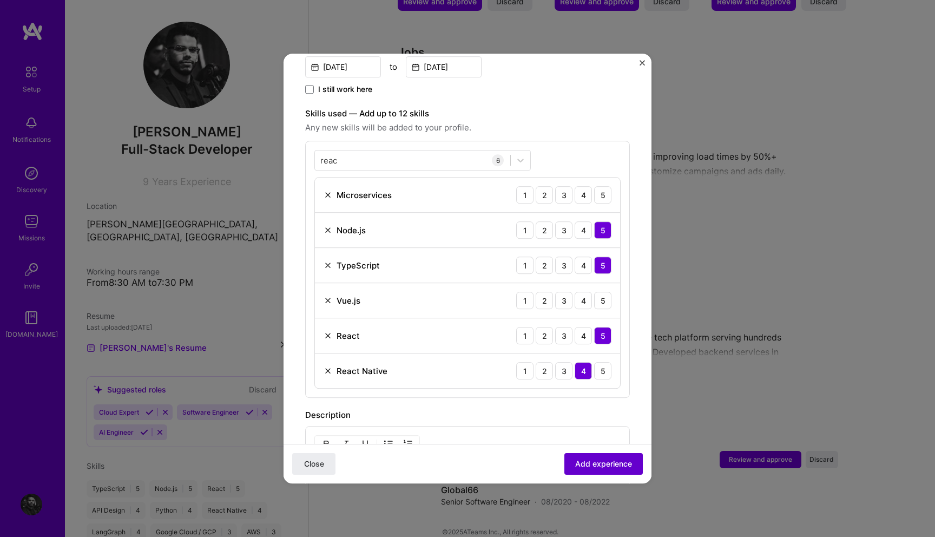
click at [586, 458] on button "Add experience" at bounding box center [603, 464] width 78 height 22
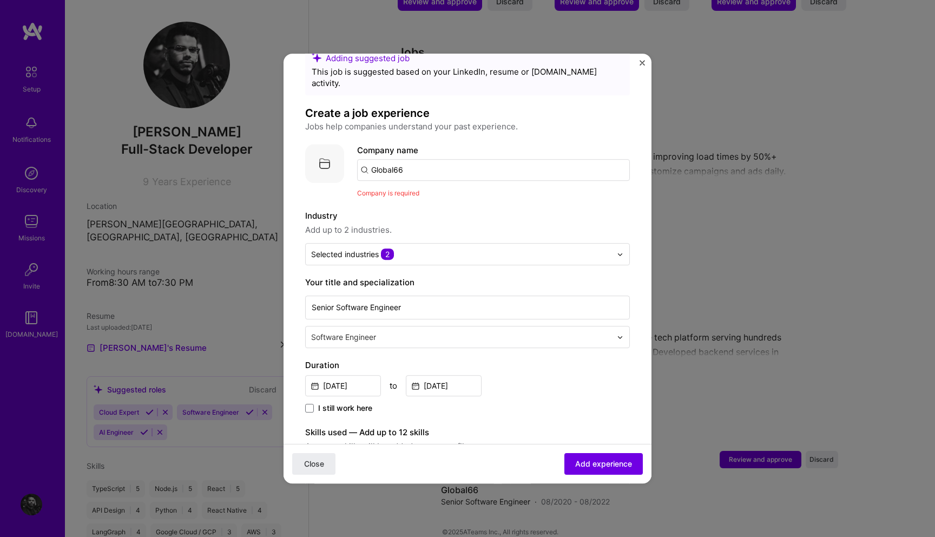
scroll to position [0, 0]
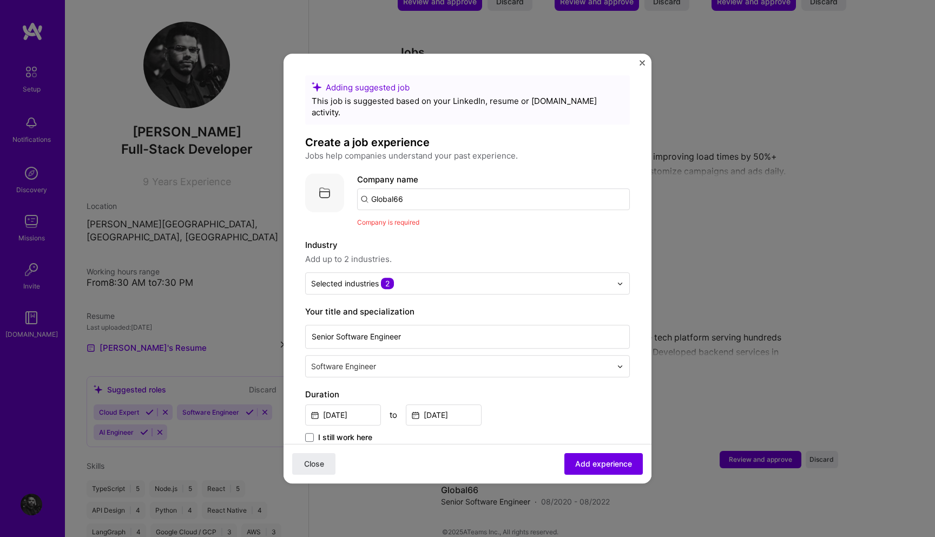
click at [445, 188] on input "Global66" at bounding box center [493, 199] width 273 height 22
type input "G"
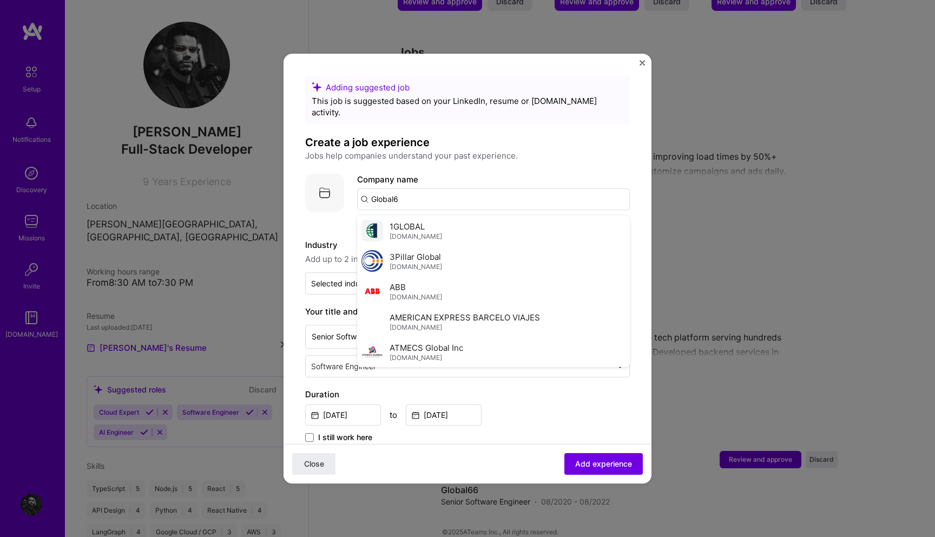
type input "Global66"
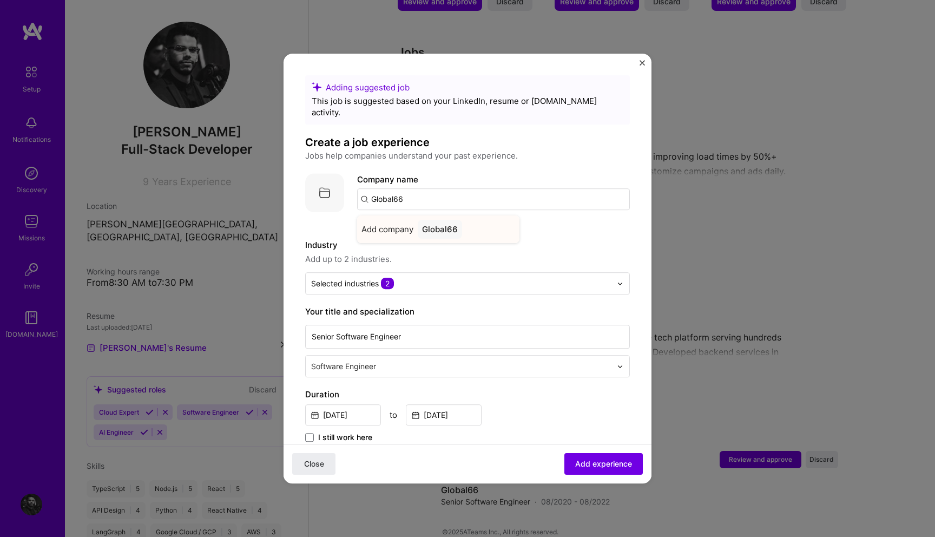
click at [452, 220] on div "Global66" at bounding box center [440, 229] width 44 height 19
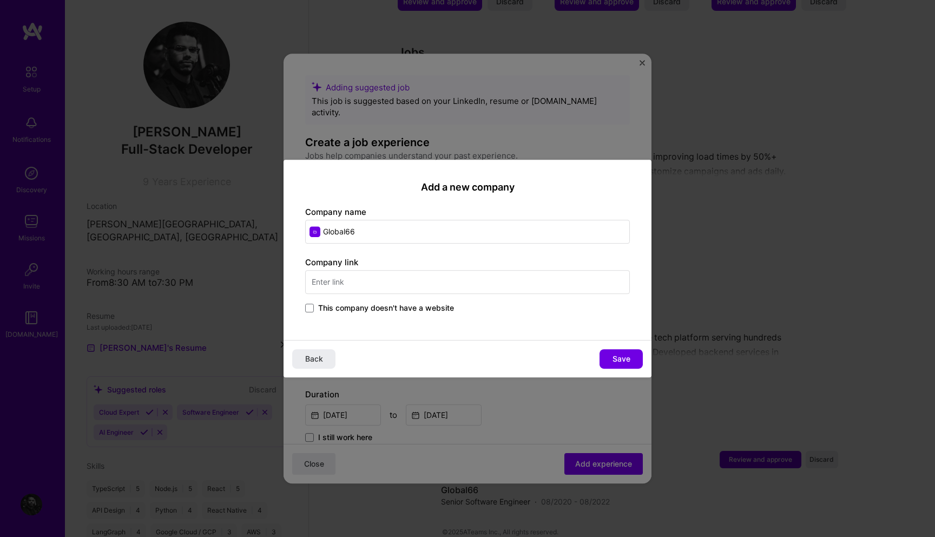
click at [377, 282] on input "text" at bounding box center [467, 282] width 325 height 24
type input "global66.com"
click at [465, 315] on div "Add a new company Company name Global66 Company link global66.com This company …" at bounding box center [467, 250] width 368 height 180
click at [626, 361] on span "Save" at bounding box center [621, 358] width 18 height 11
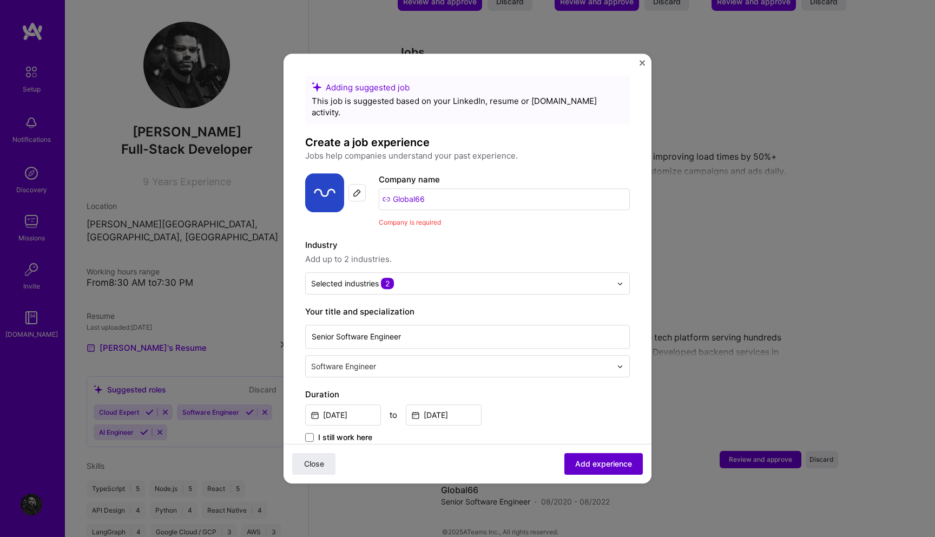
click at [597, 466] on span "Add experience" at bounding box center [603, 463] width 57 height 11
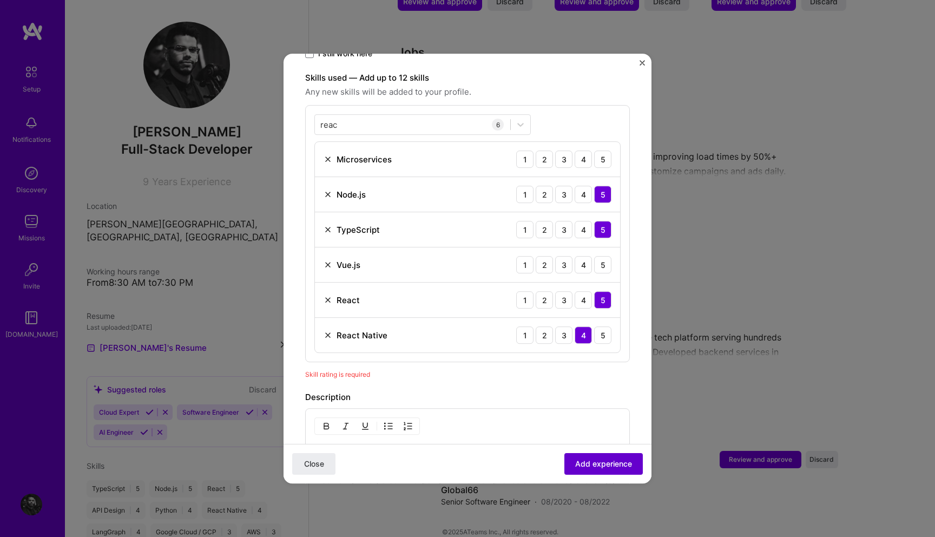
scroll to position [374, 0]
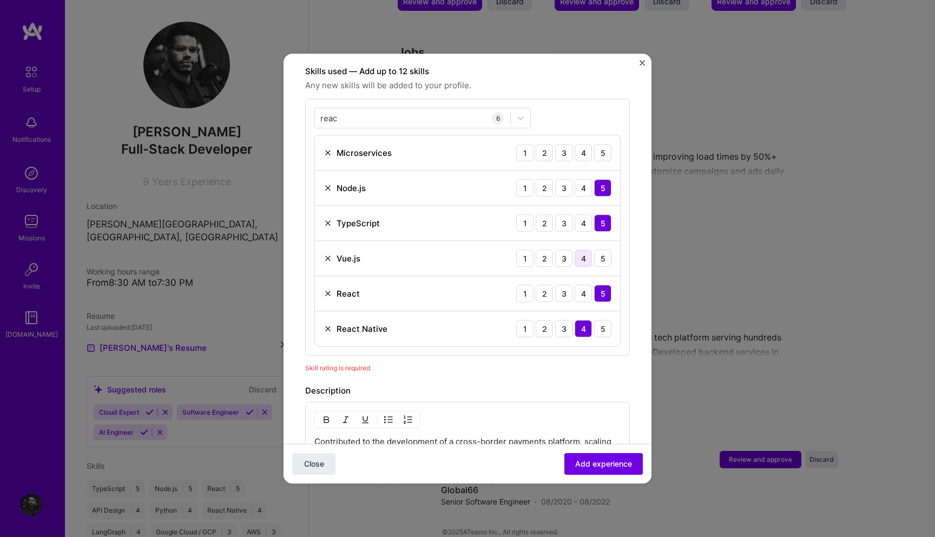
click at [587, 249] on div "4" at bounding box center [582, 257] width 17 height 17
click at [614, 457] on button "Add experience" at bounding box center [603, 464] width 78 height 22
click at [608, 466] on span "Add experience" at bounding box center [603, 463] width 57 height 11
click at [586, 460] on span "Add experience" at bounding box center [603, 463] width 57 height 11
click at [698, 255] on div "Adding suggested job This job is suggested based on your LinkedIn, resume or A.…" at bounding box center [467, 268] width 935 height 537
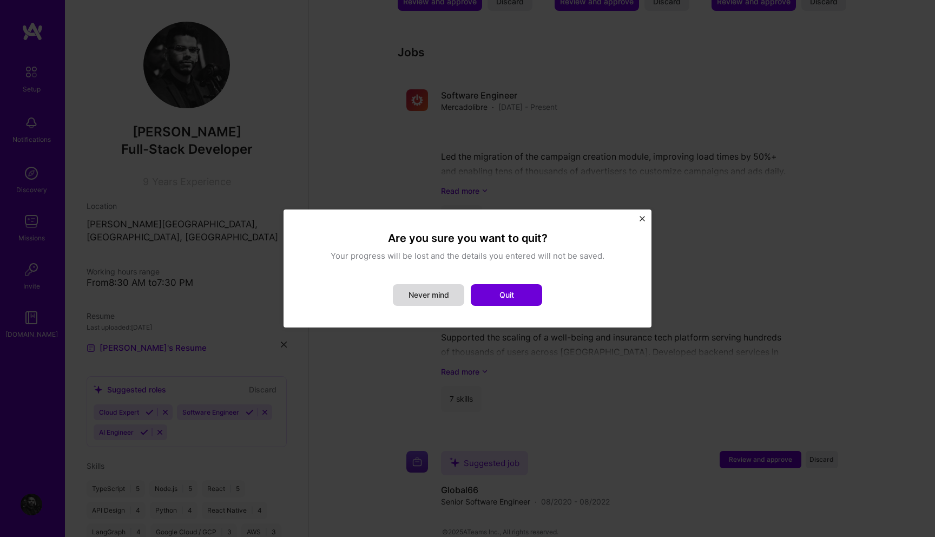
click at [425, 287] on button "Never mind" at bounding box center [428, 295] width 71 height 22
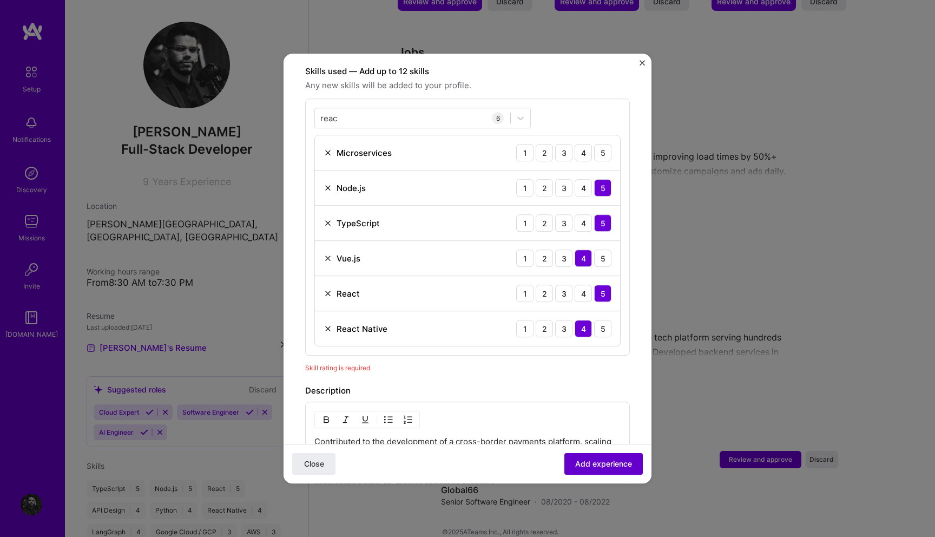
click at [579, 464] on span "Add experience" at bounding box center [603, 463] width 57 height 11
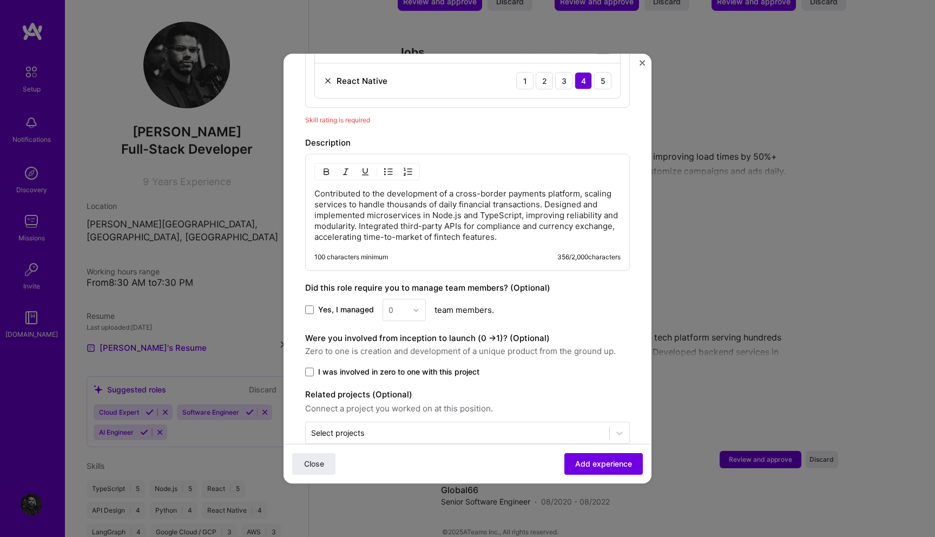
scroll to position [632, 0]
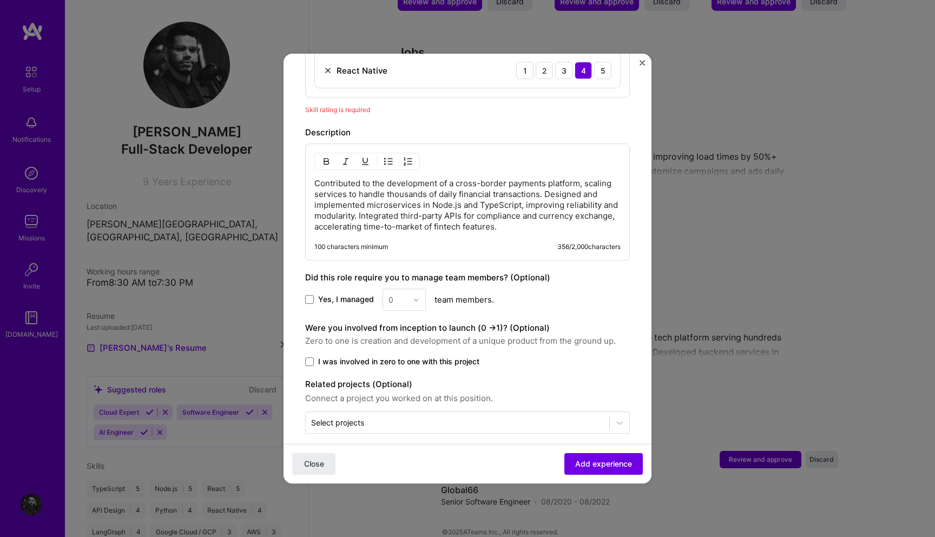
click at [452, 356] on span "I was involved in zero to one with this project" at bounding box center [398, 361] width 161 height 11
click at [0, 0] on input "I was involved in zero to one with this project" at bounding box center [0, 0] width 0 height 0
click at [309, 295] on span at bounding box center [309, 299] width 9 height 9
click at [0, 0] on input "Yes, I managed" at bounding box center [0, 0] width 0 height 0
click at [413, 296] on img at bounding box center [416, 299] width 6 height 6
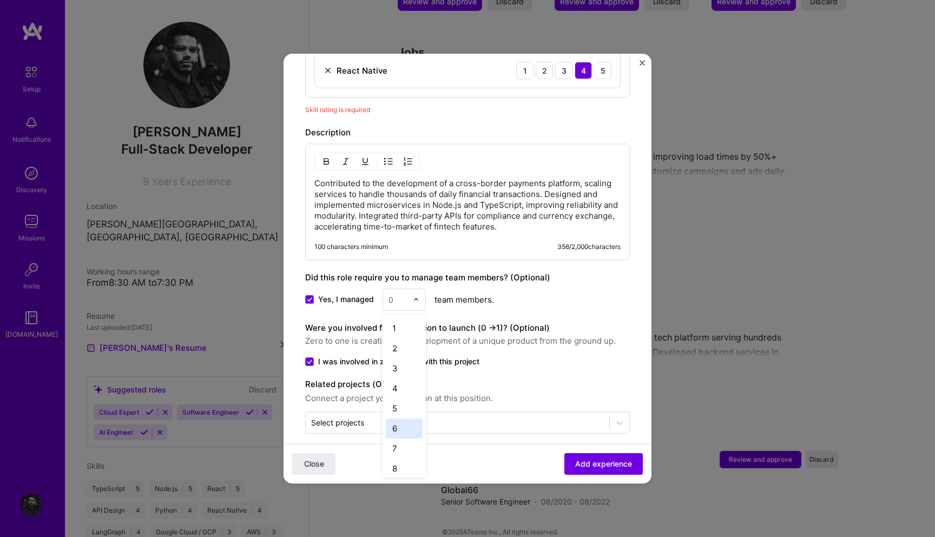
click at [403, 422] on div "6" at bounding box center [404, 428] width 37 height 20
click at [600, 453] on button "Add experience" at bounding box center [603, 464] width 78 height 22
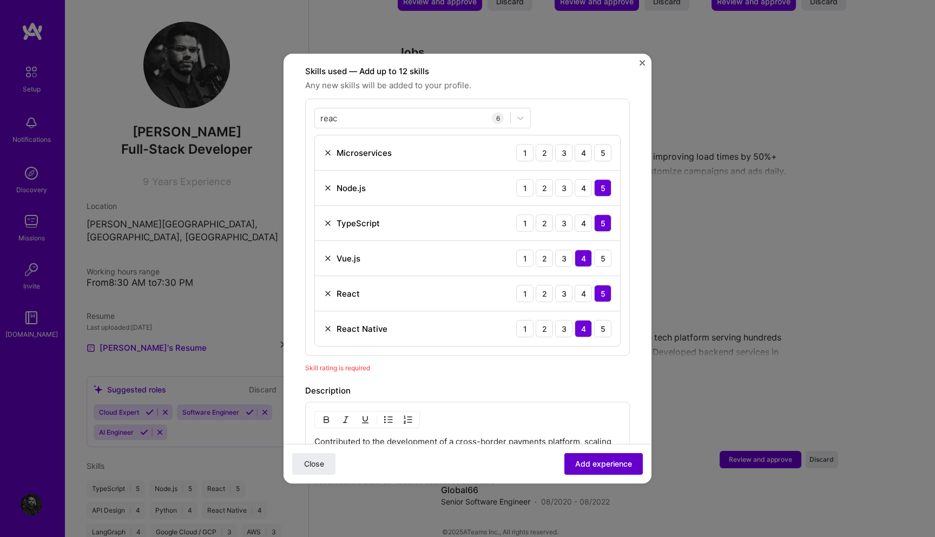
scroll to position [374, 0]
click at [578, 144] on div "4" at bounding box center [582, 152] width 17 height 17
click at [606, 460] on span "Add experience" at bounding box center [603, 463] width 57 height 11
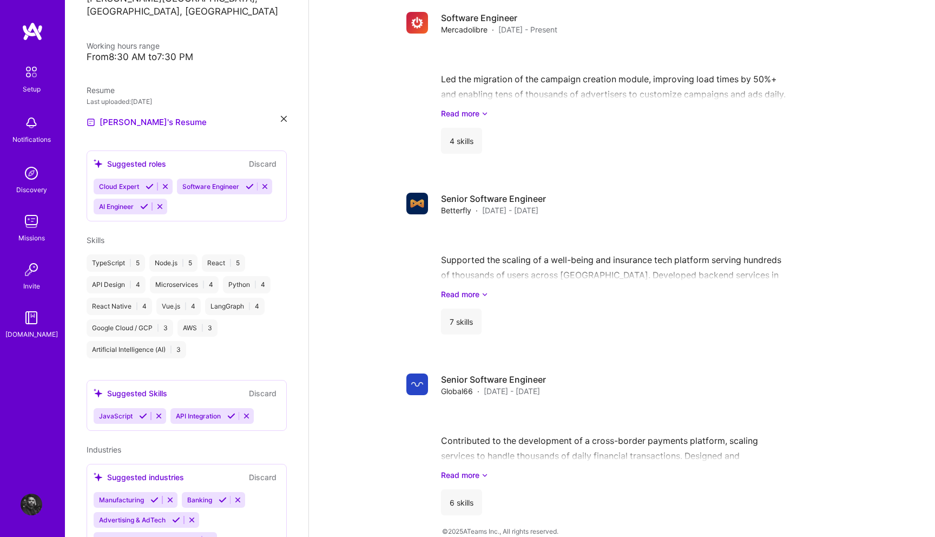
scroll to position [298, 0]
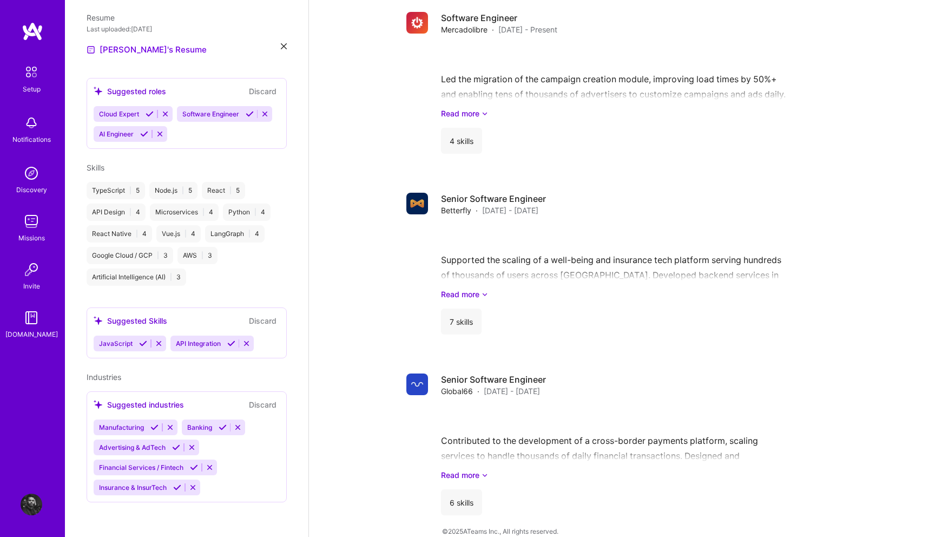
click at [162, 115] on icon at bounding box center [165, 114] width 8 height 8
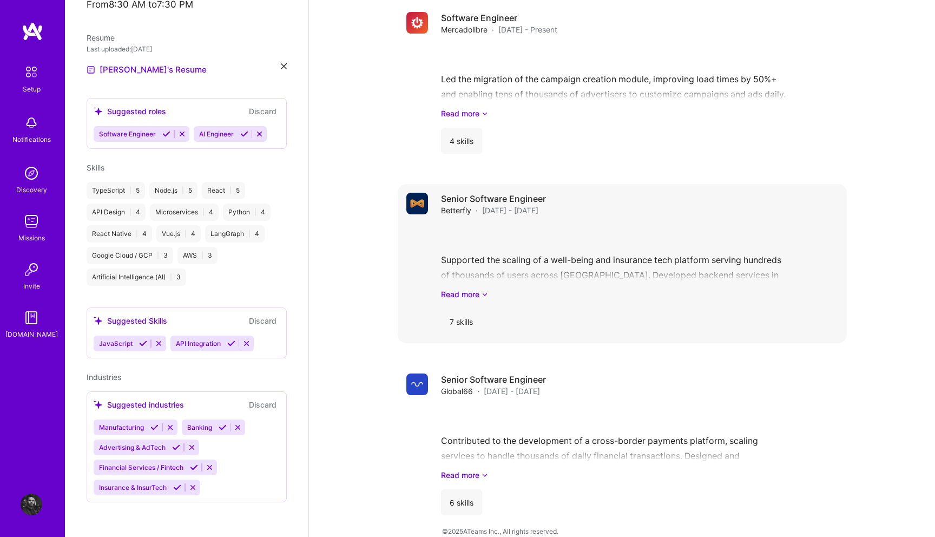
scroll to position [0, 0]
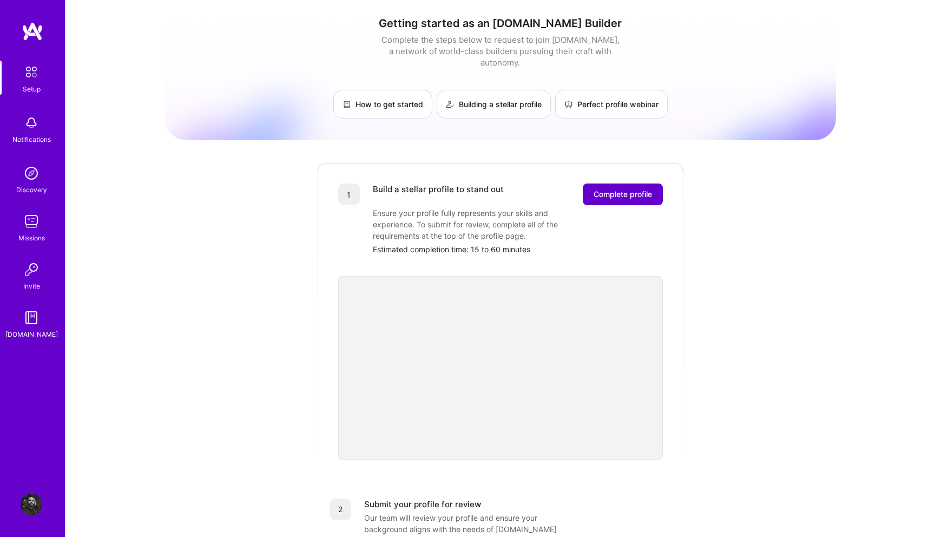
click at [624, 189] on span "Complete profile" at bounding box center [622, 194] width 58 height 11
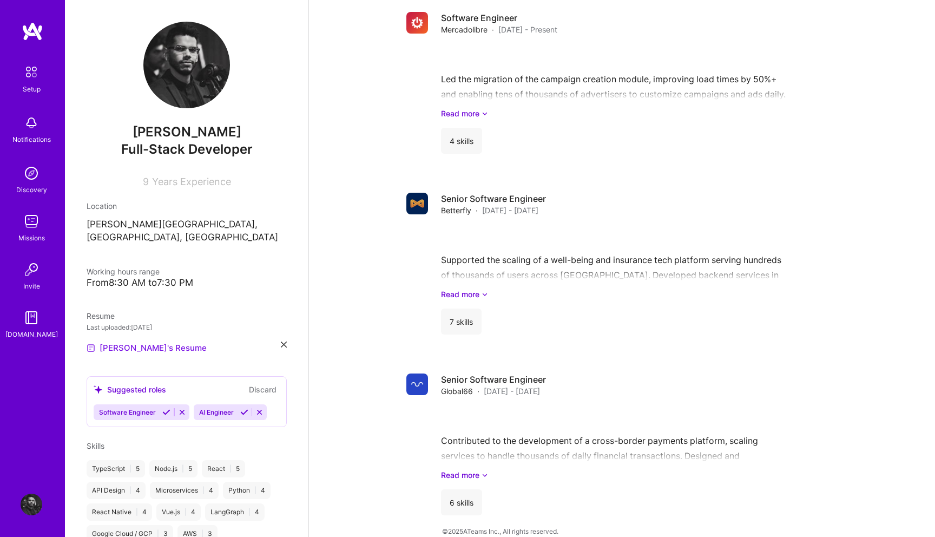
click at [147, 344] on link "[PERSON_NAME]'s Resume" at bounding box center [147, 347] width 120 height 13
click at [34, 71] on img at bounding box center [31, 72] width 23 height 23
